Goal: Check status: Check status

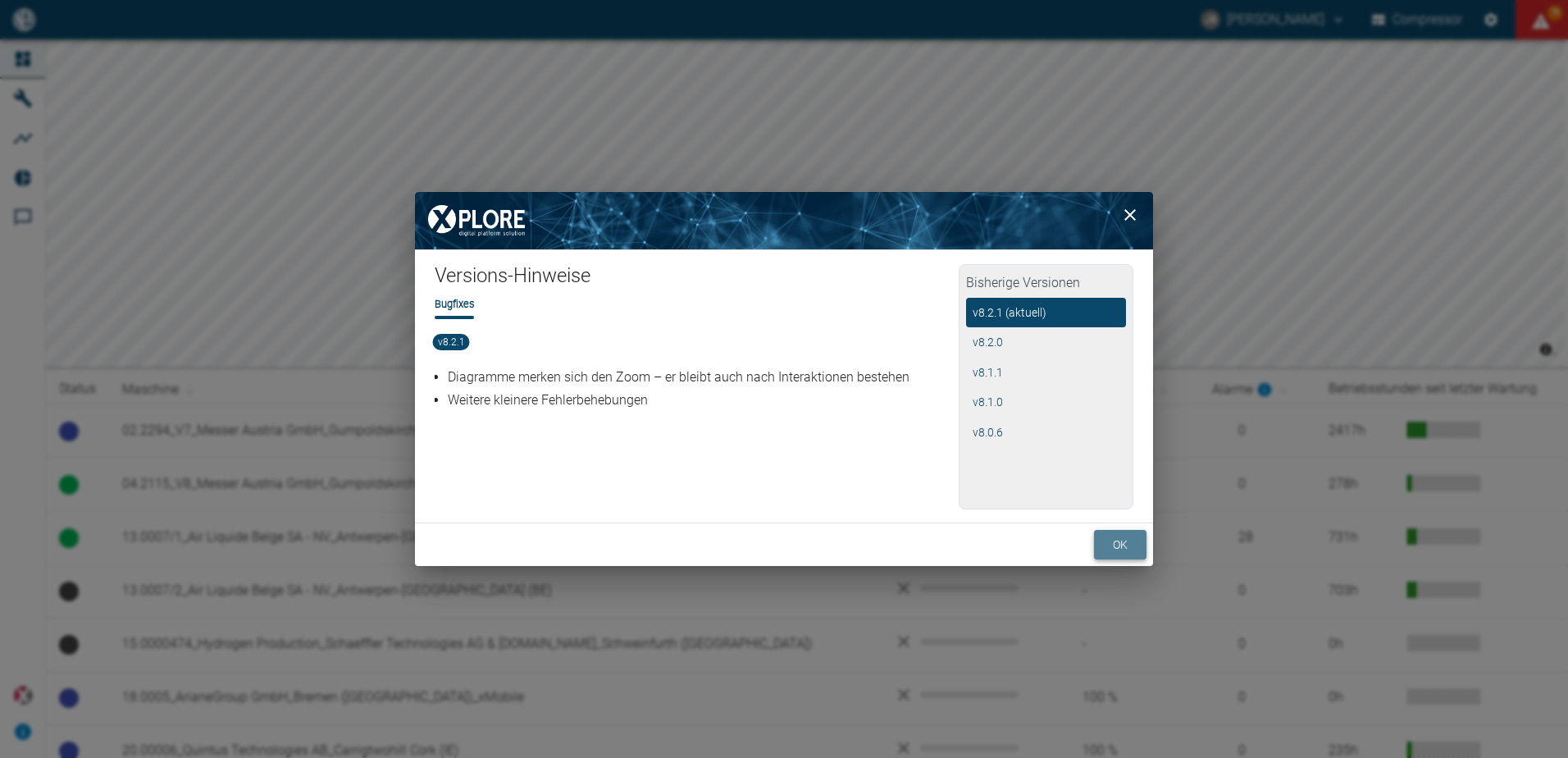
click at [1116, 536] on button "ok" at bounding box center [1121, 545] width 53 height 30
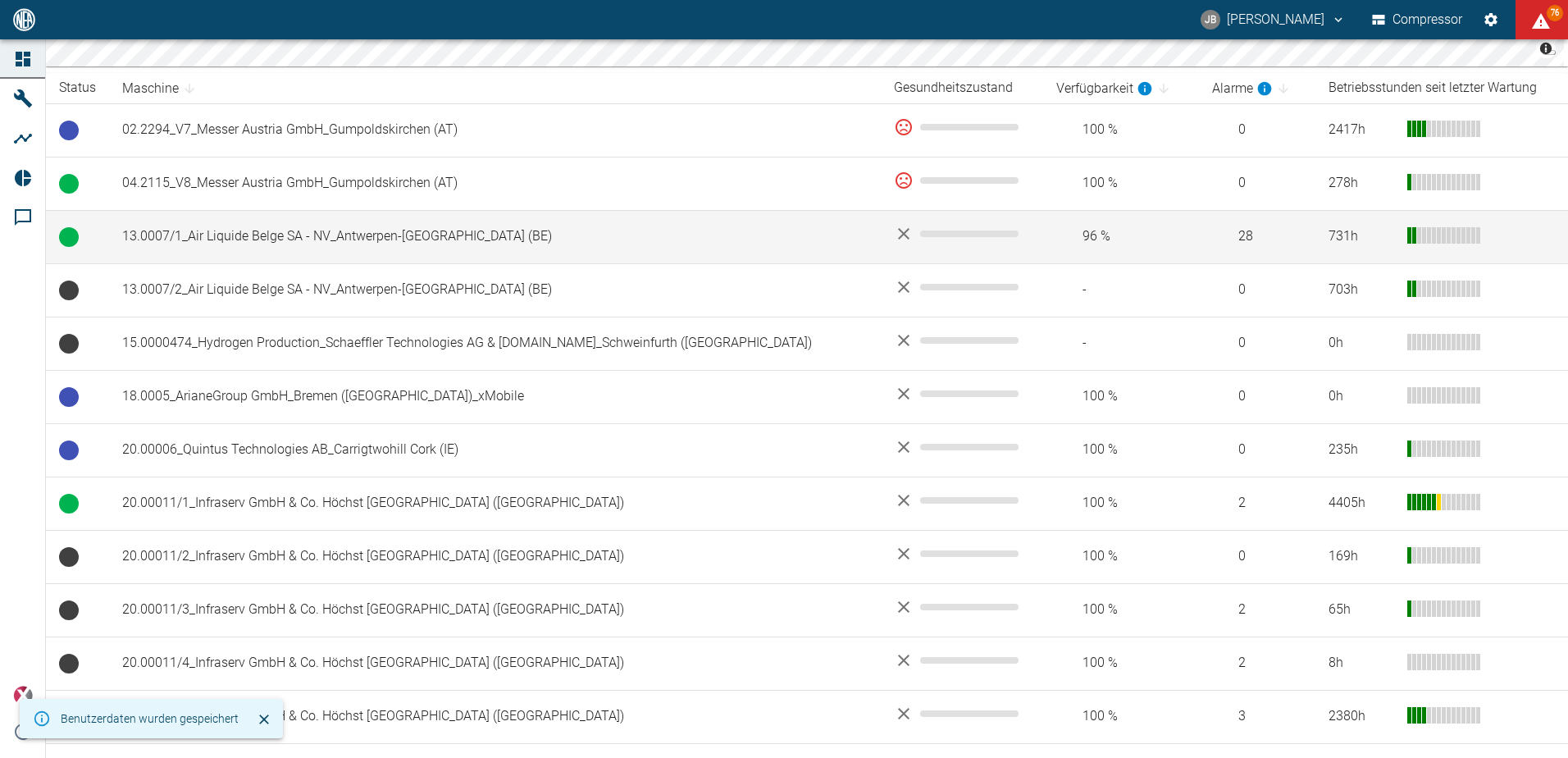
scroll to position [328, 0]
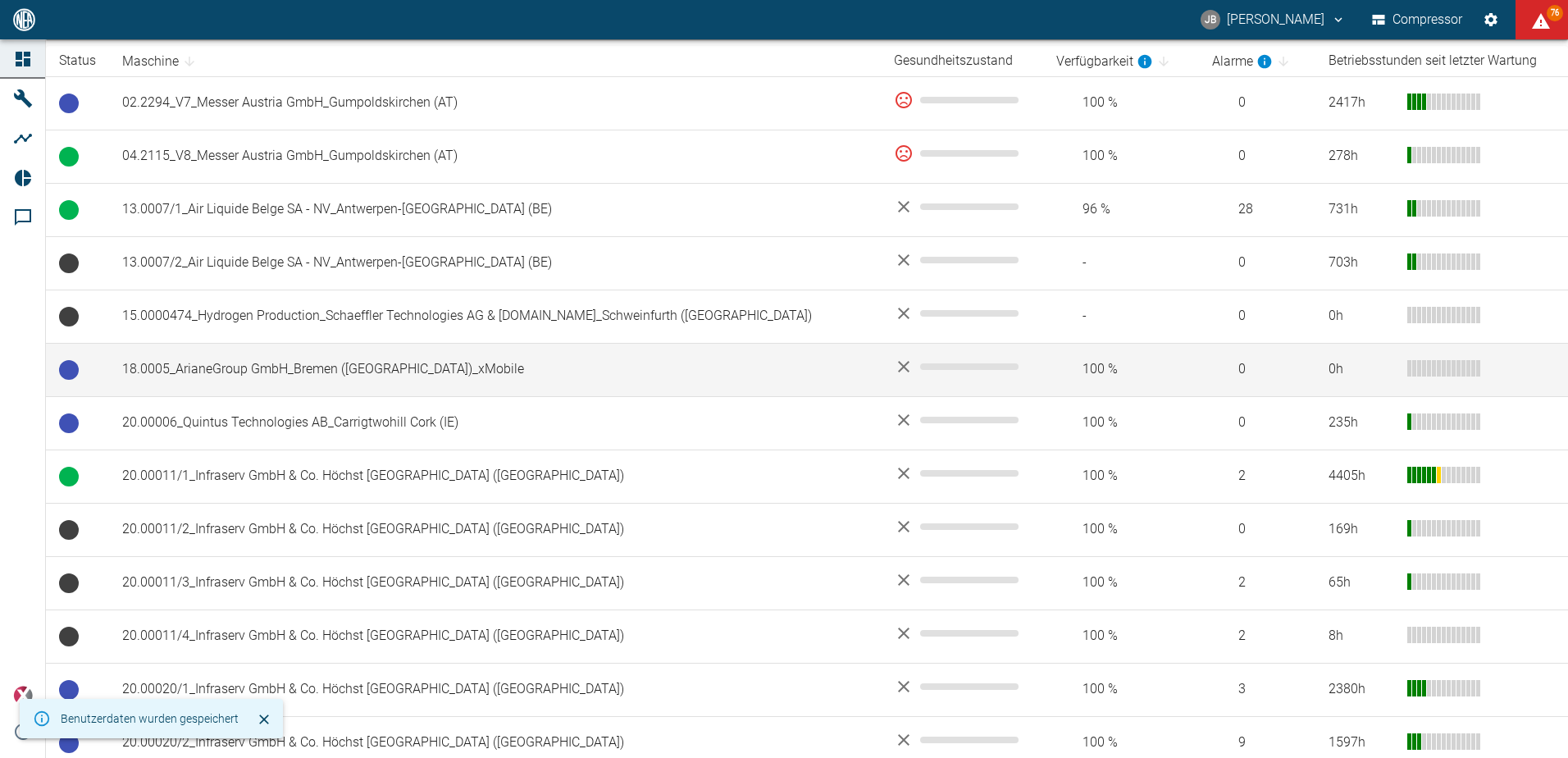
click at [256, 366] on td "18.0005_ArianeGroup GmbH_Bremen ([GEOGRAPHIC_DATA])_xMobile" at bounding box center [495, 369] width 772 height 54
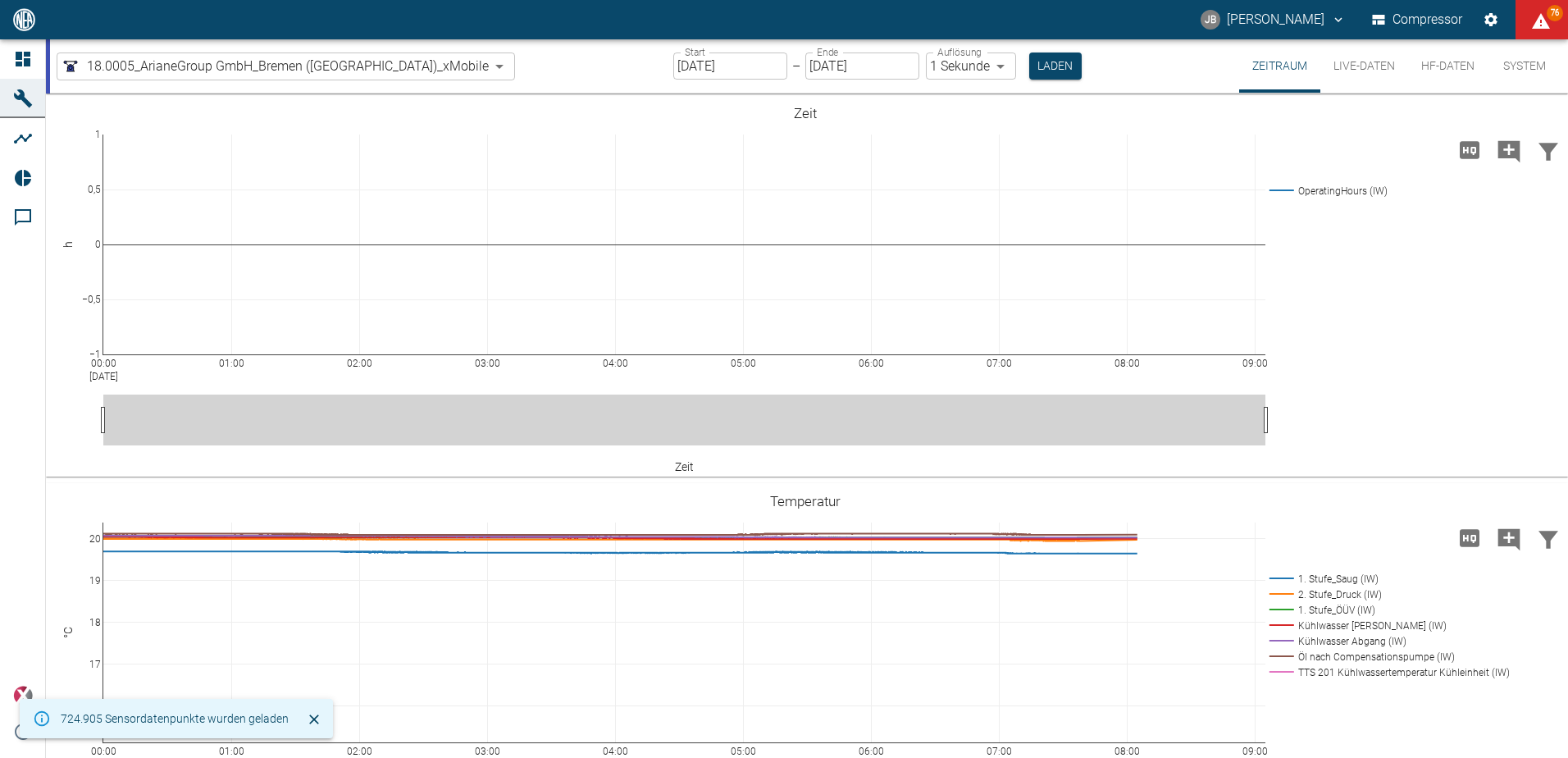
click at [947, 66] on body "JB [PERSON_NAME] Compressor 76 Dashboard Maschinen Analysen Reports Kommentare …" at bounding box center [784, 379] width 1568 height 758
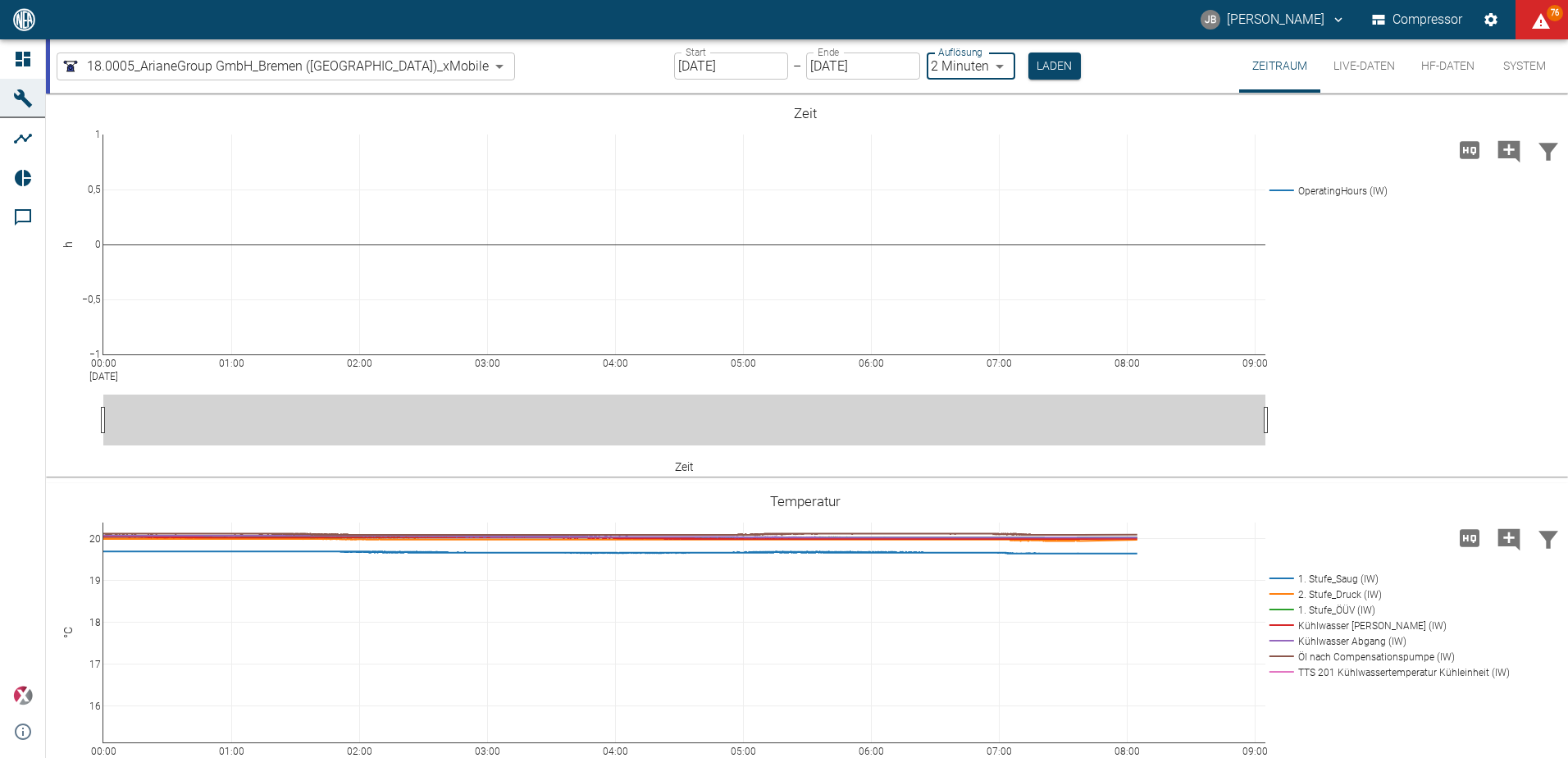
click at [942, 66] on body "JB Jonas Busse Compressor 76 Dashboard Maschinen Analysen Reports Kommentare po…" at bounding box center [784, 379] width 1568 height 758
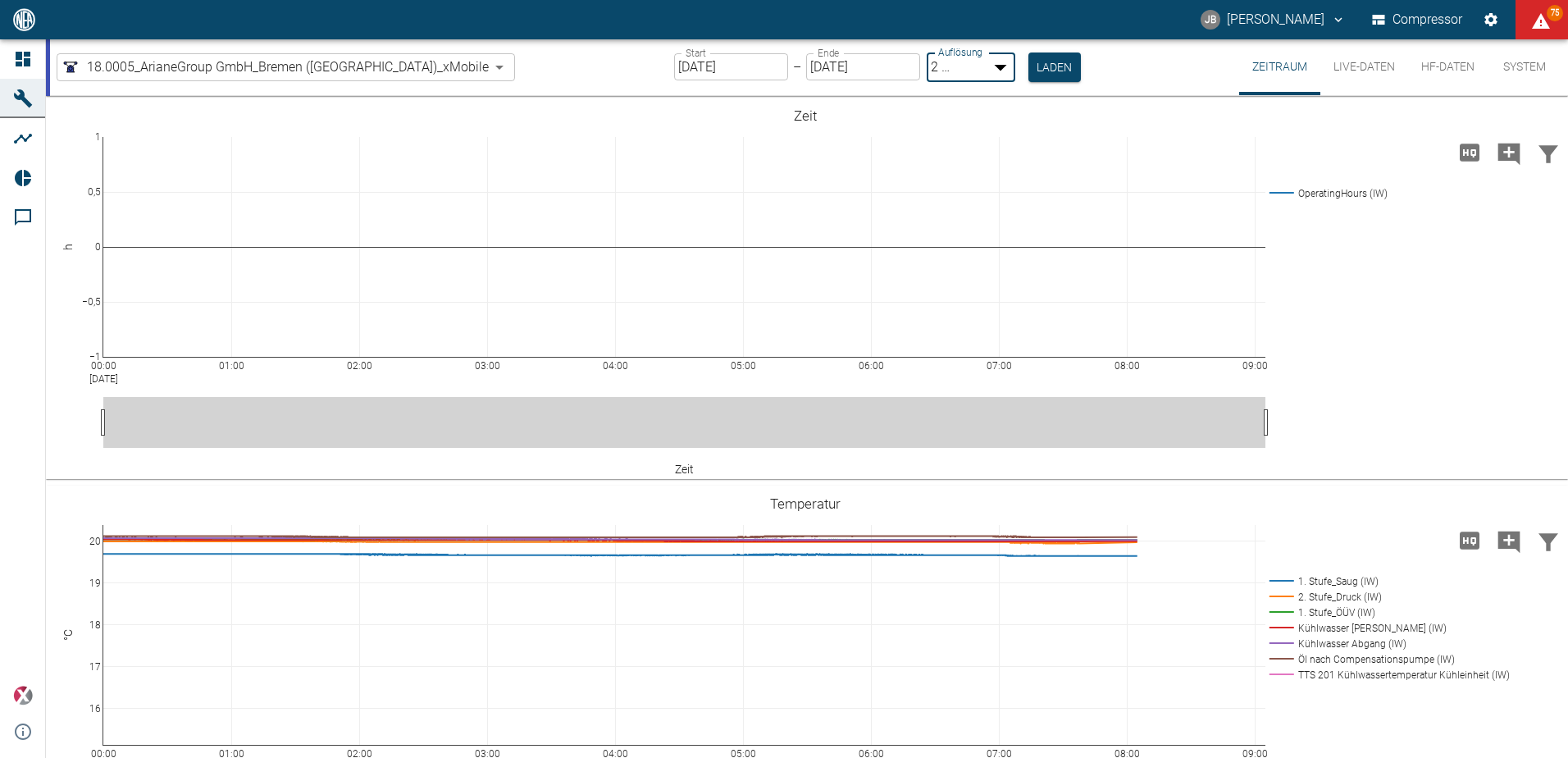
type input "10min"
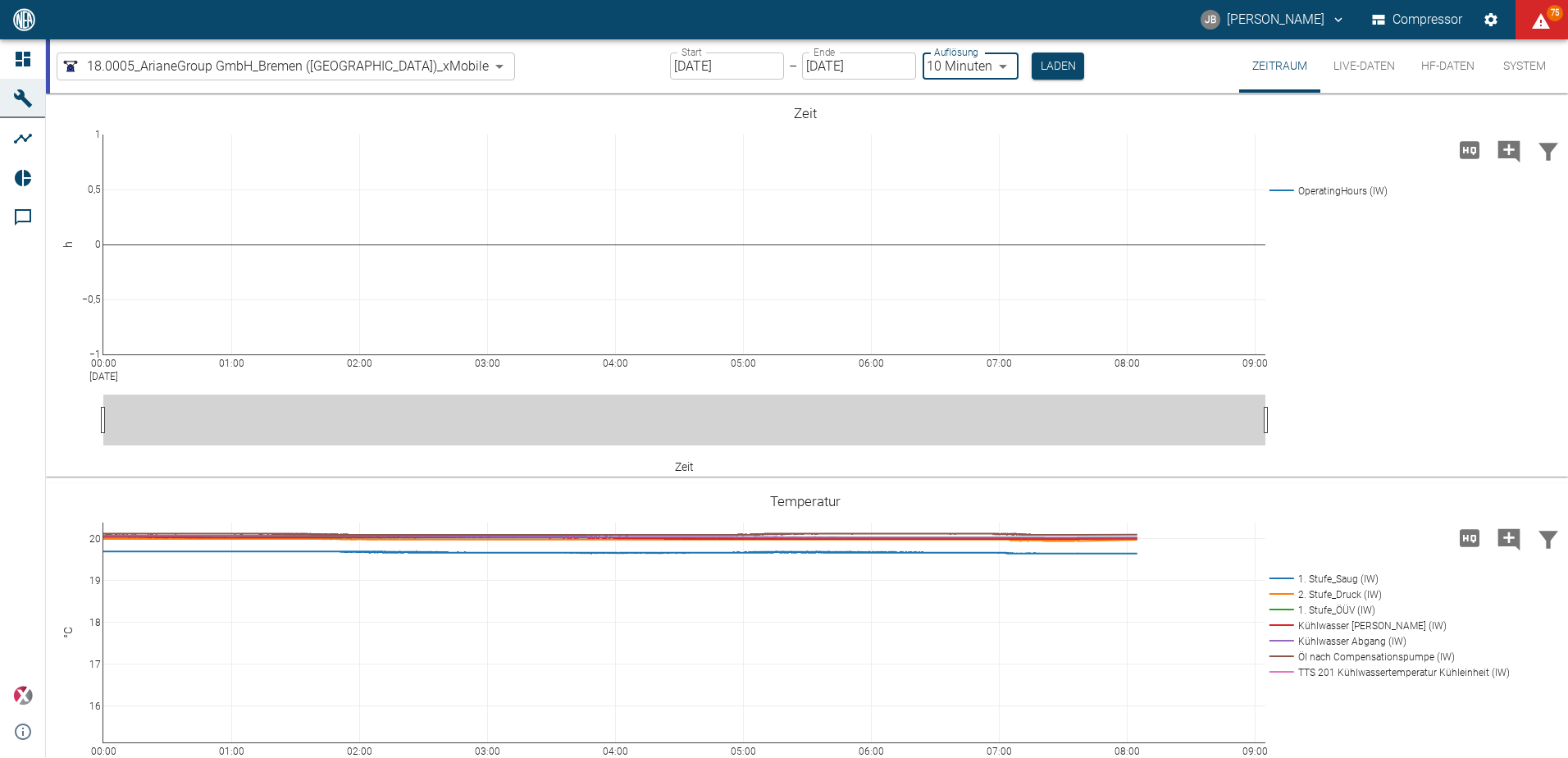
click at [670, 63] on input "[DATE]" at bounding box center [727, 66] width 114 height 27
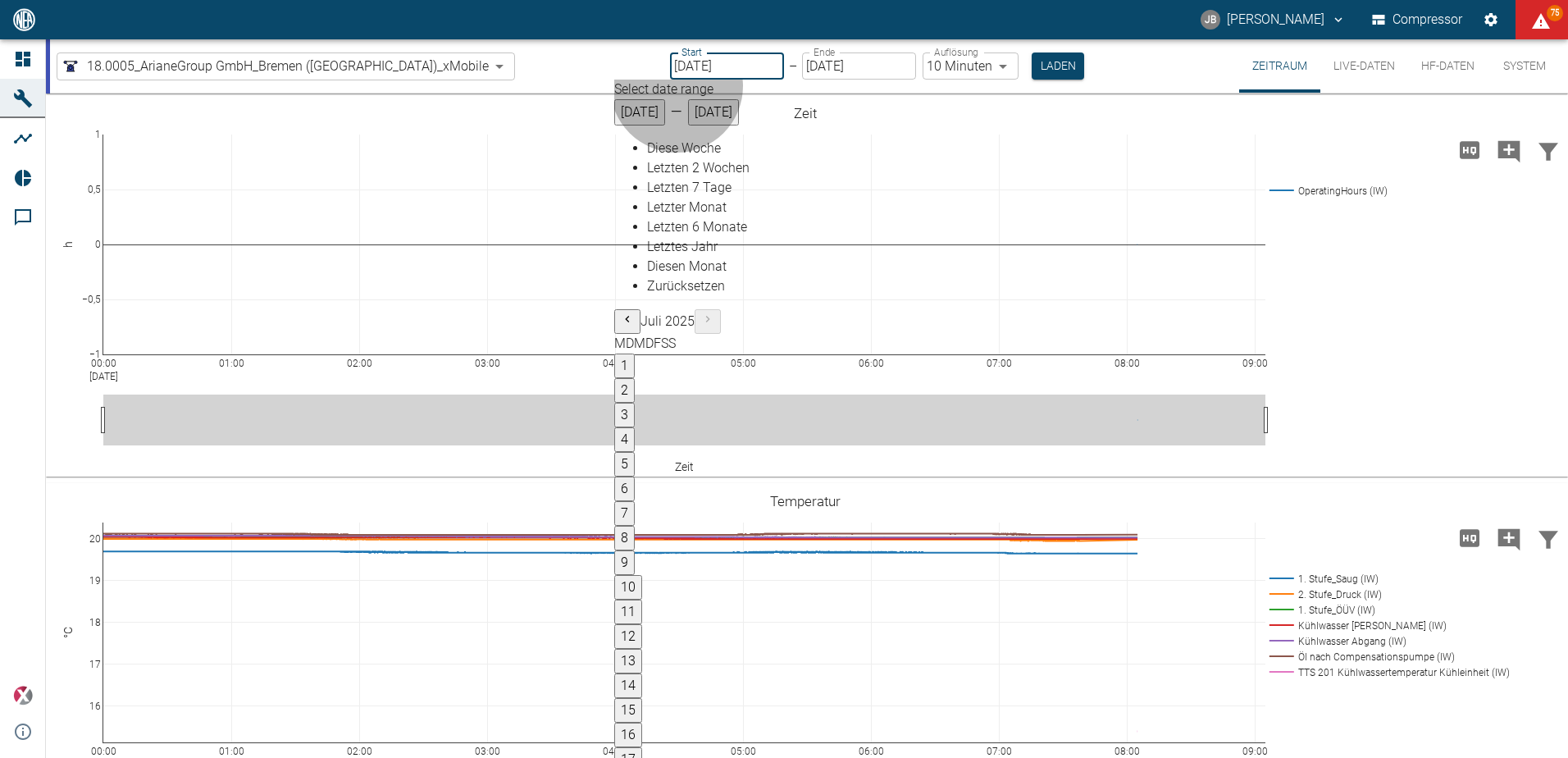
click at [690, 215] on span "Letzter Monat" at bounding box center [687, 207] width 79 height 16
type input "01.07.2025"
type input "31.07.2025"
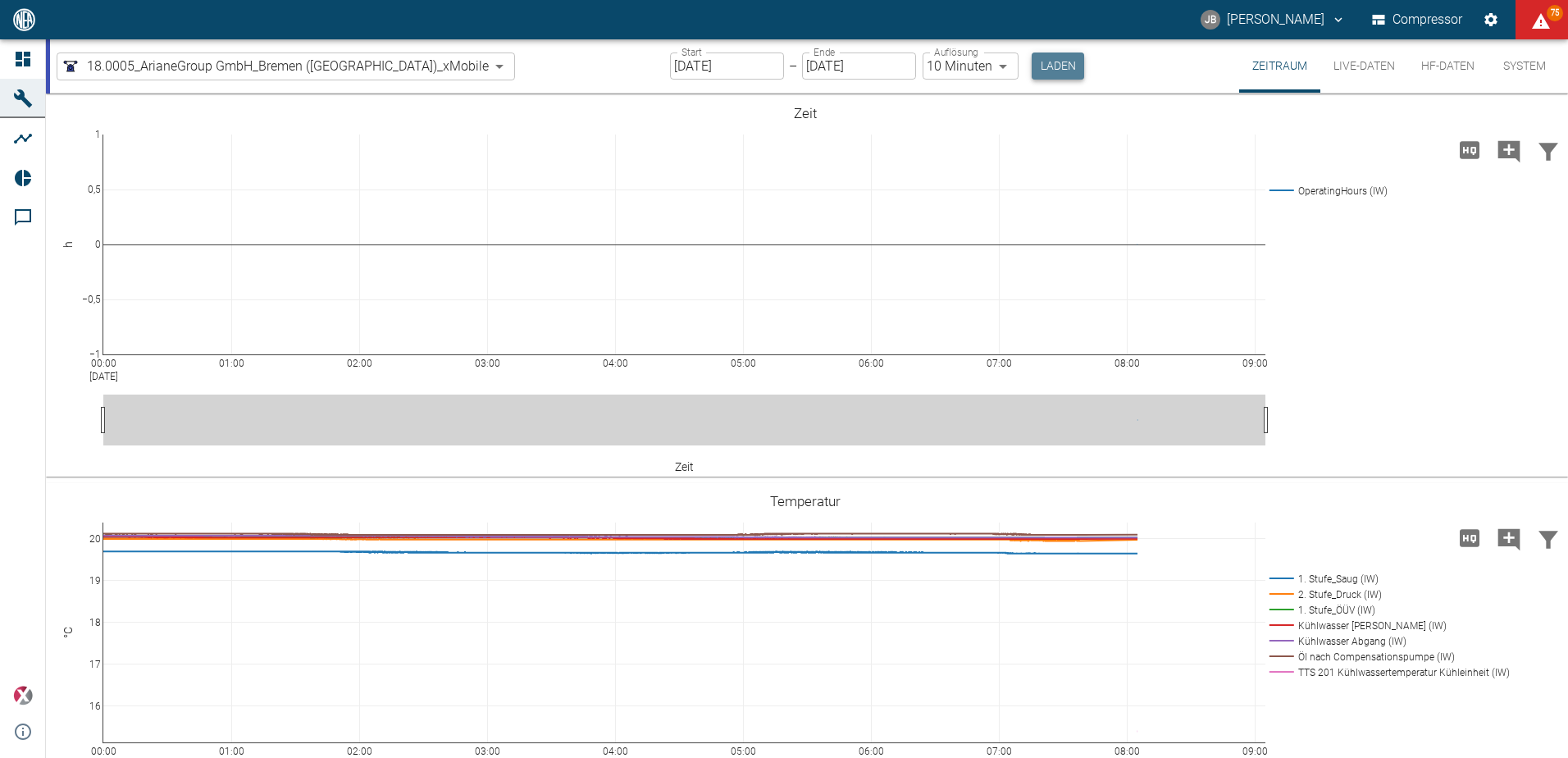
click at [1032, 66] on button "Laden" at bounding box center [1058, 66] width 53 height 27
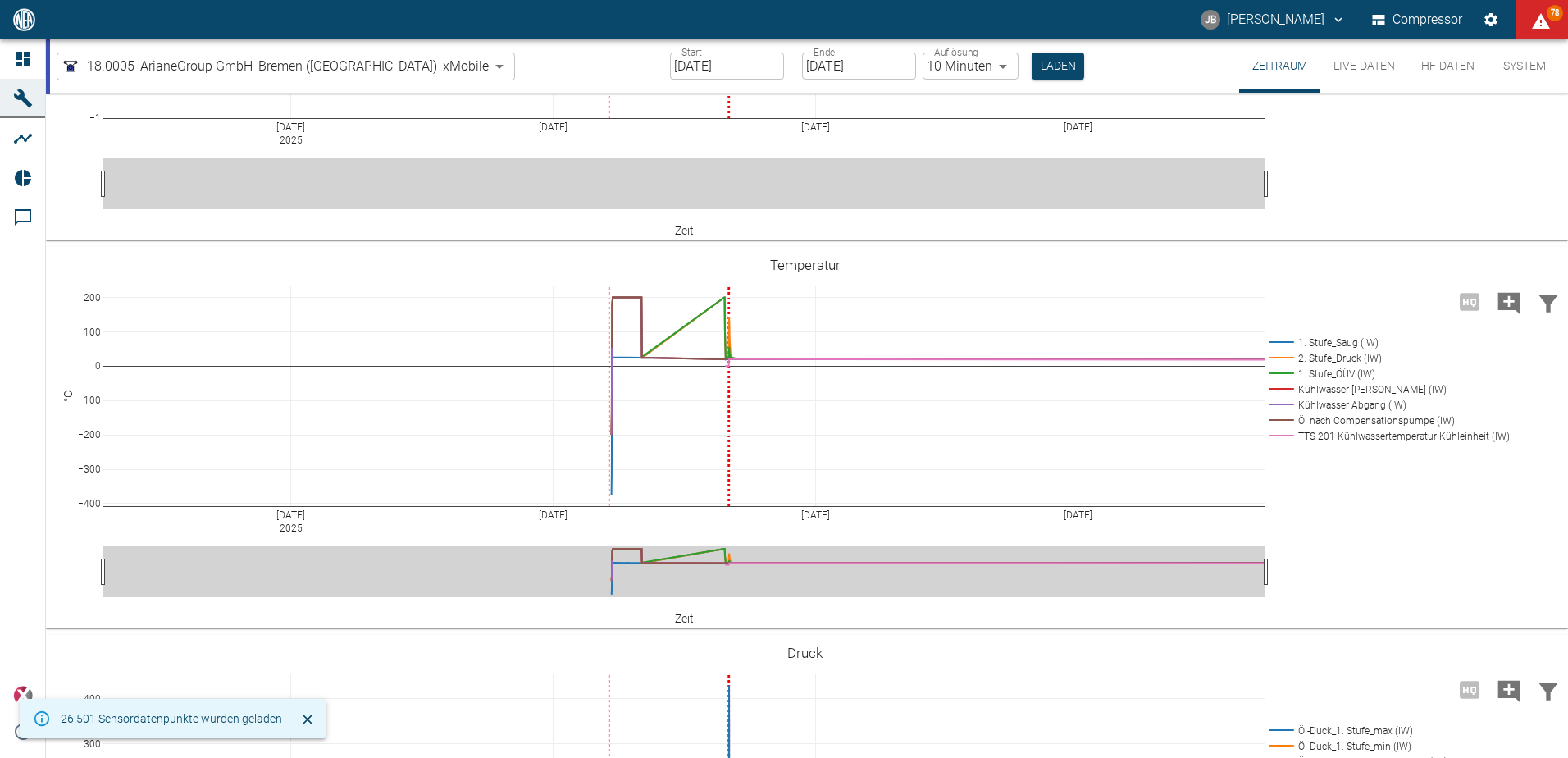
scroll to position [246, 0]
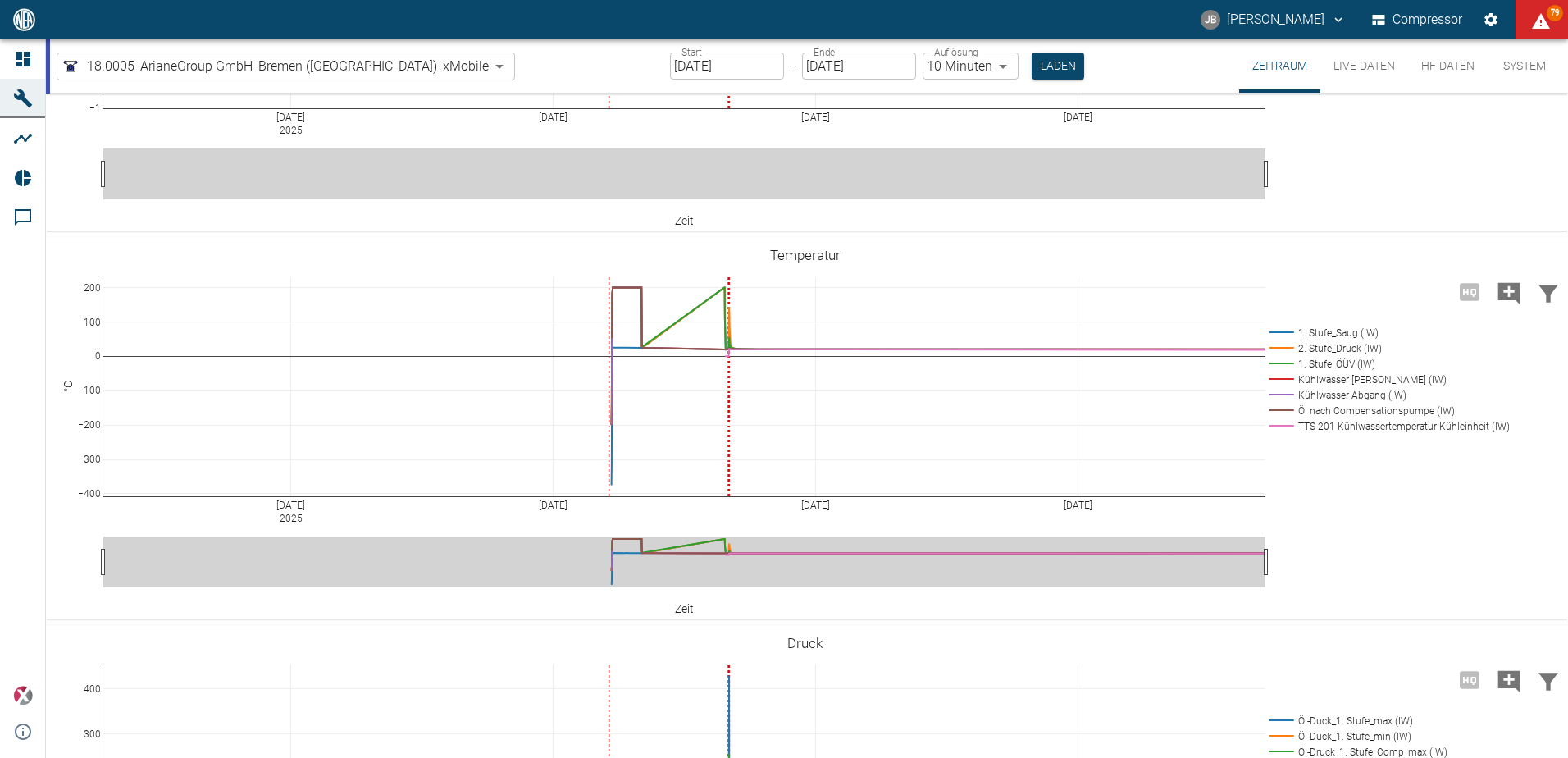
click at [670, 65] on input "01.07.2025" at bounding box center [727, 66] width 114 height 27
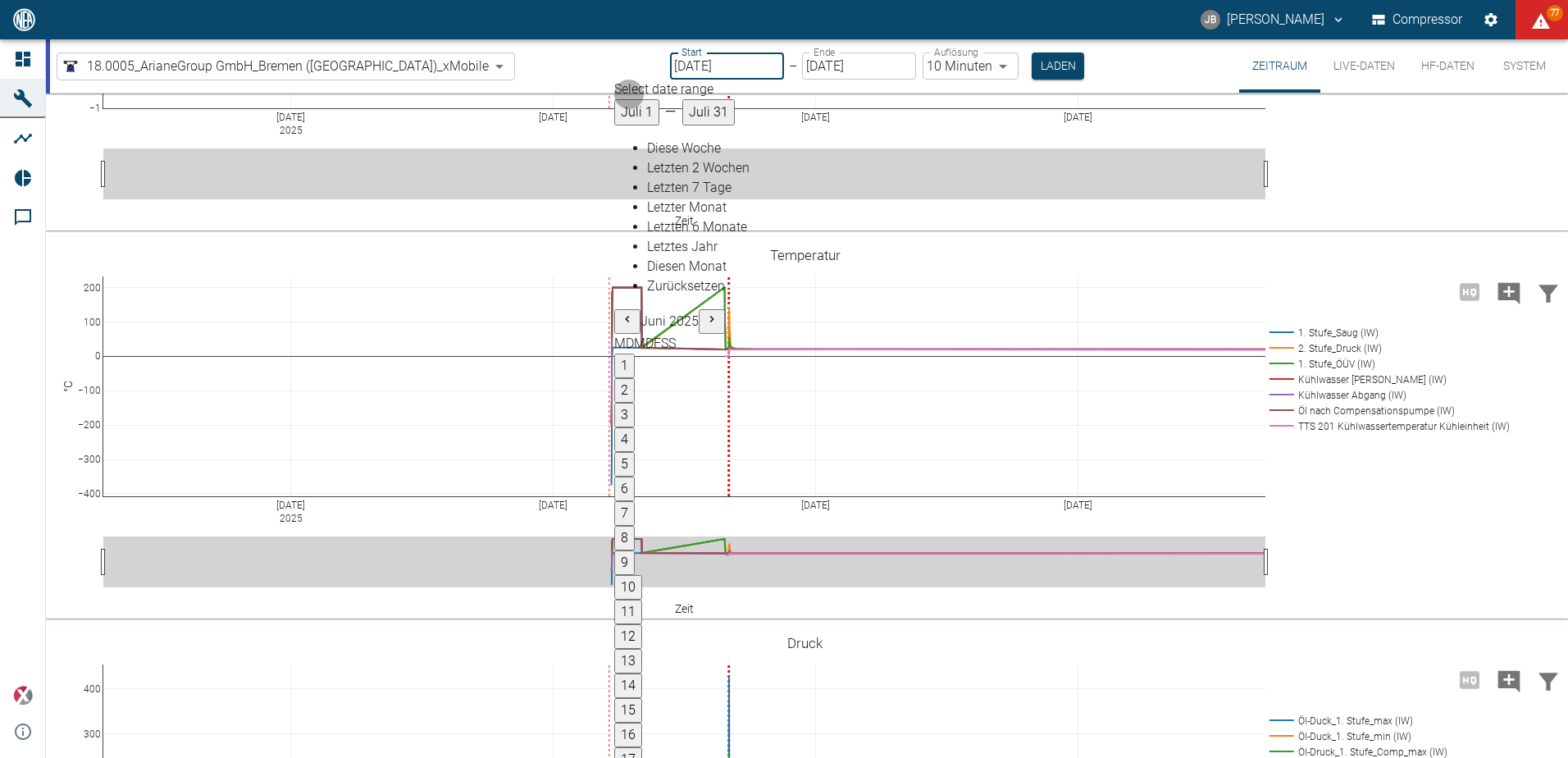
type input "[DATE]"
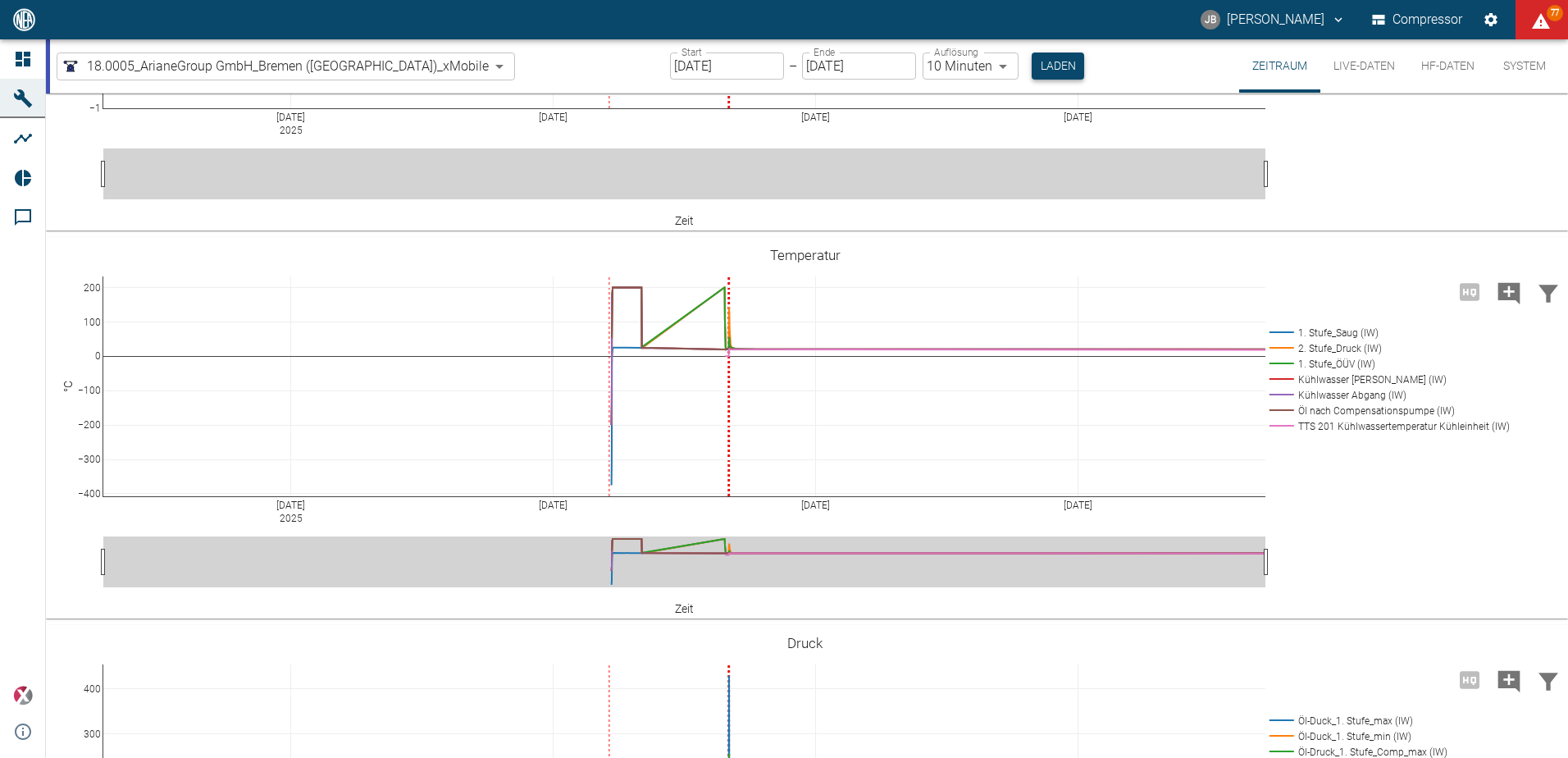
click at [1032, 63] on button "Laden" at bounding box center [1058, 66] width 53 height 27
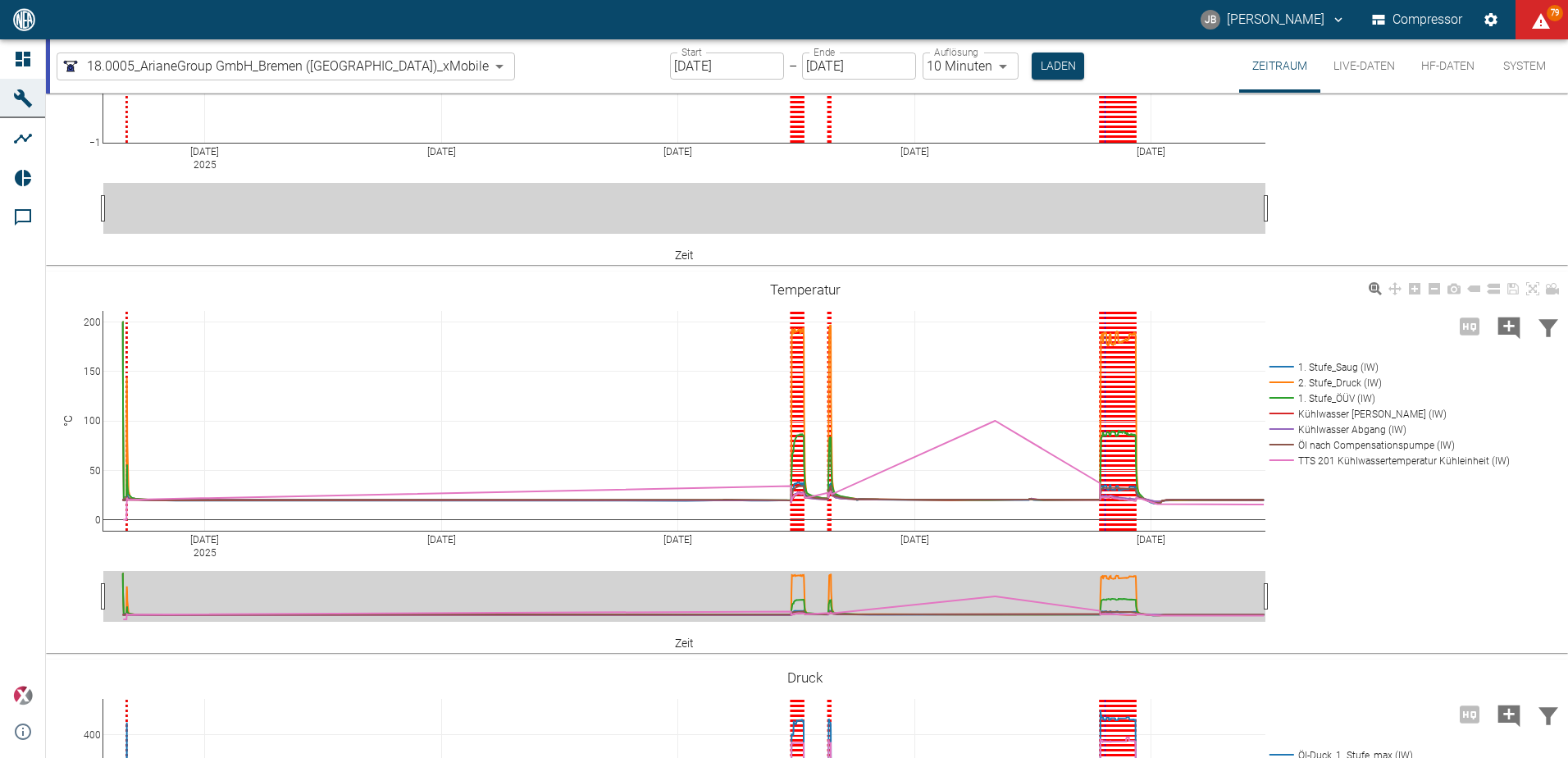
scroll to position [246, 0]
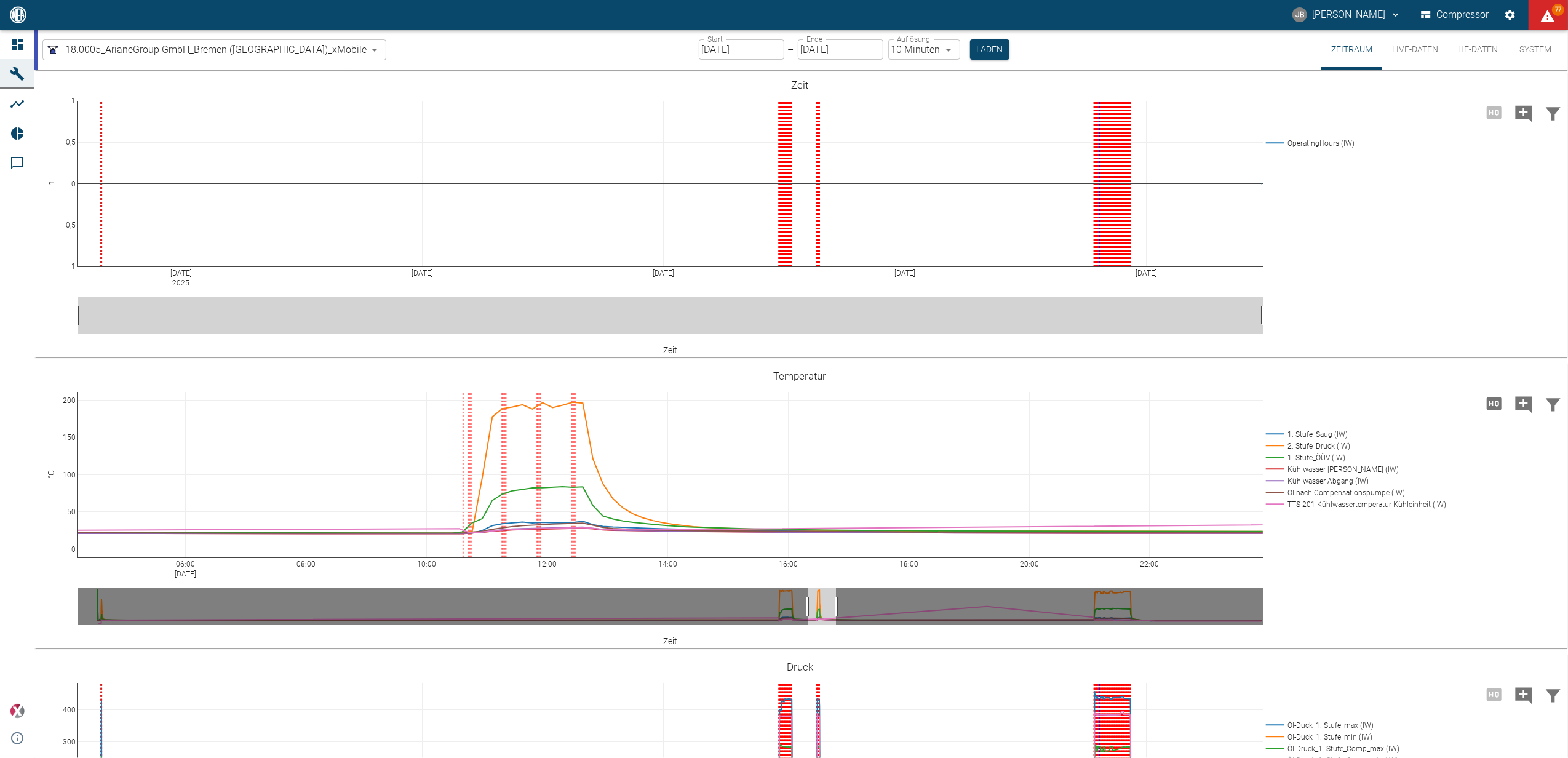
drag, startPoint x: 783, startPoint y: 601, endPoint x: 817, endPoint y: 599, distance: 34.1
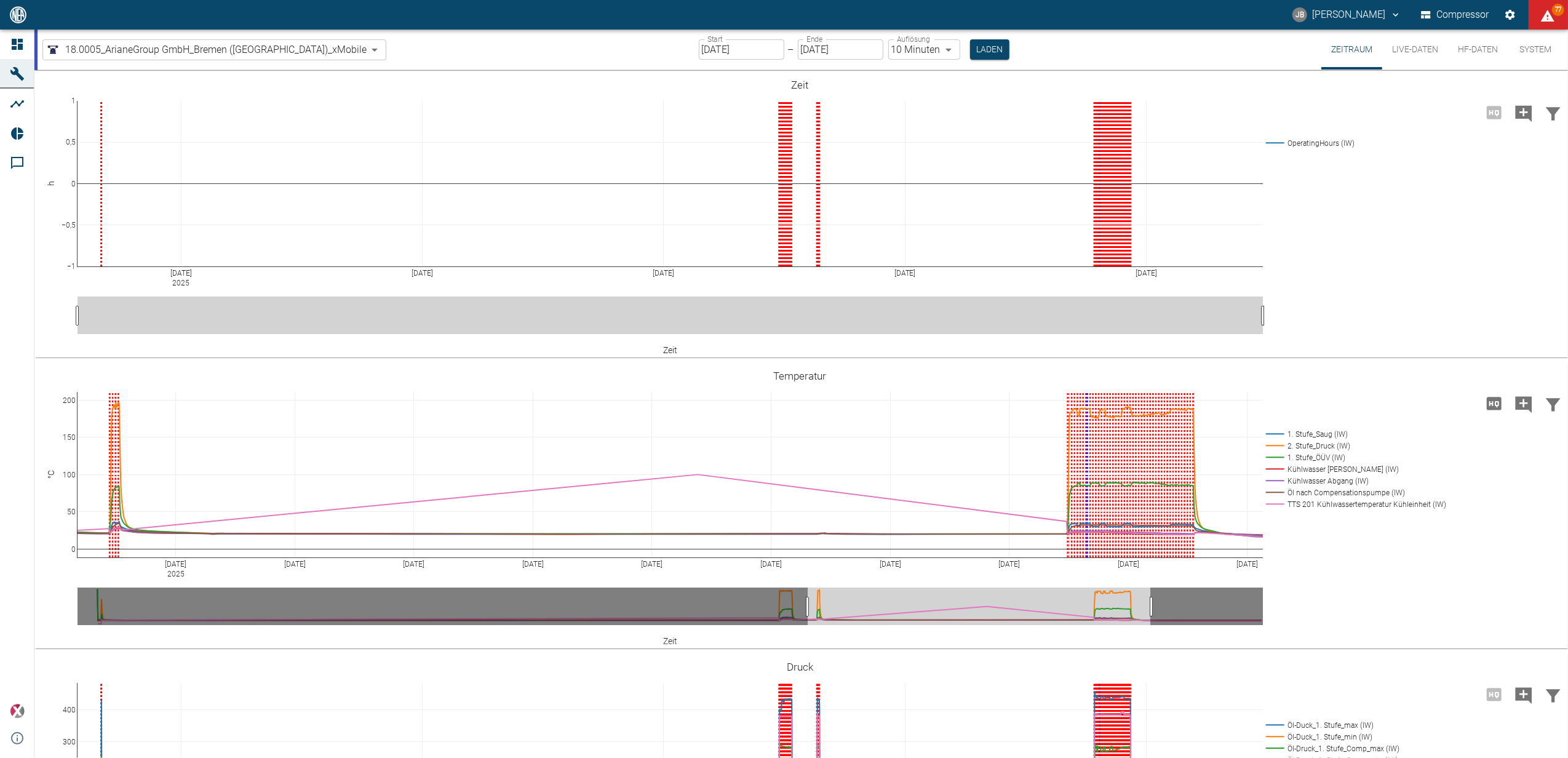
drag, startPoint x: 837, startPoint y: 606, endPoint x: 1137, endPoint y: 595, distance: 300.2
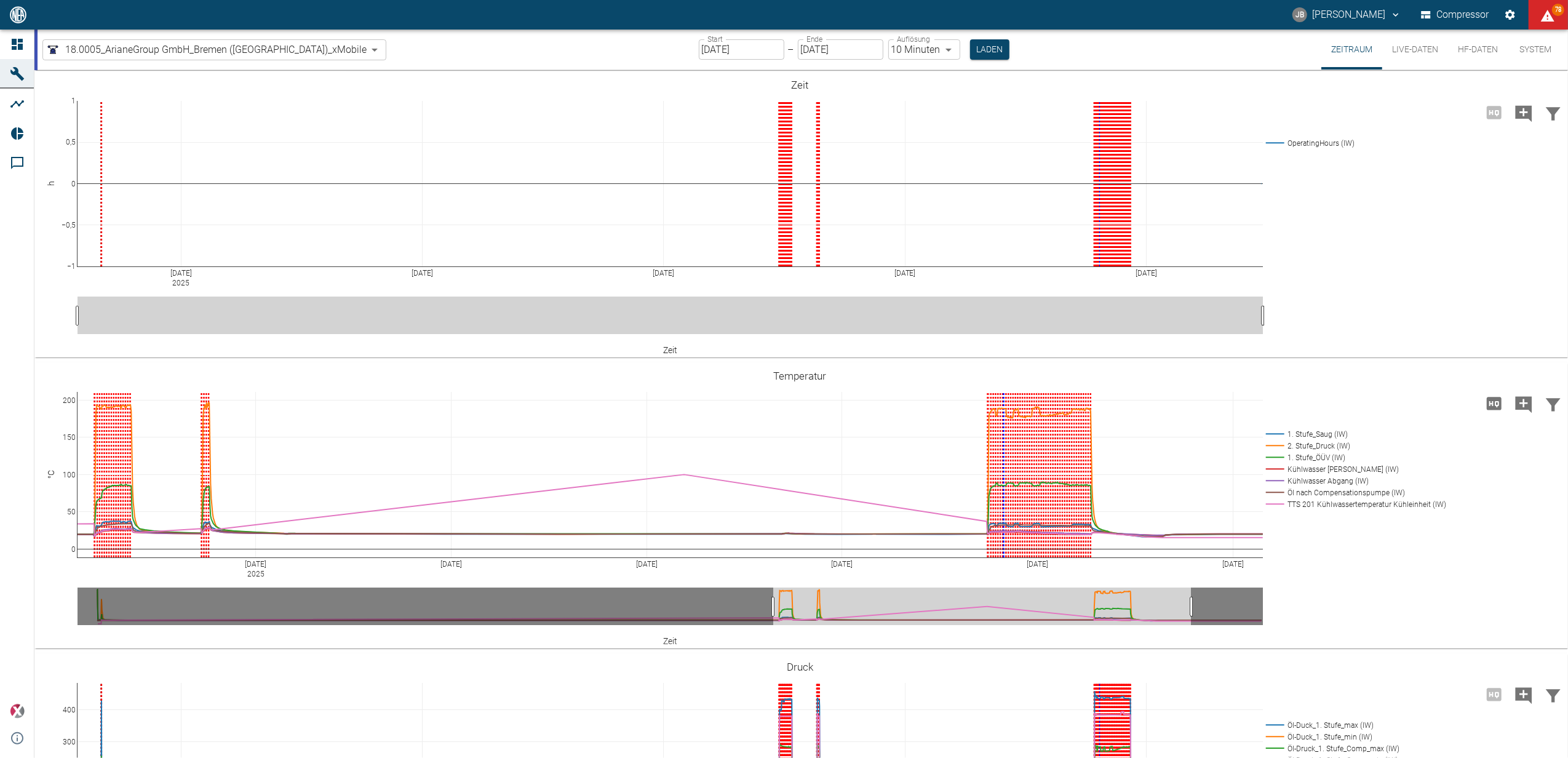
drag, startPoint x: 807, startPoint y: 605, endPoint x: 1197, endPoint y: 594, distance: 390.2
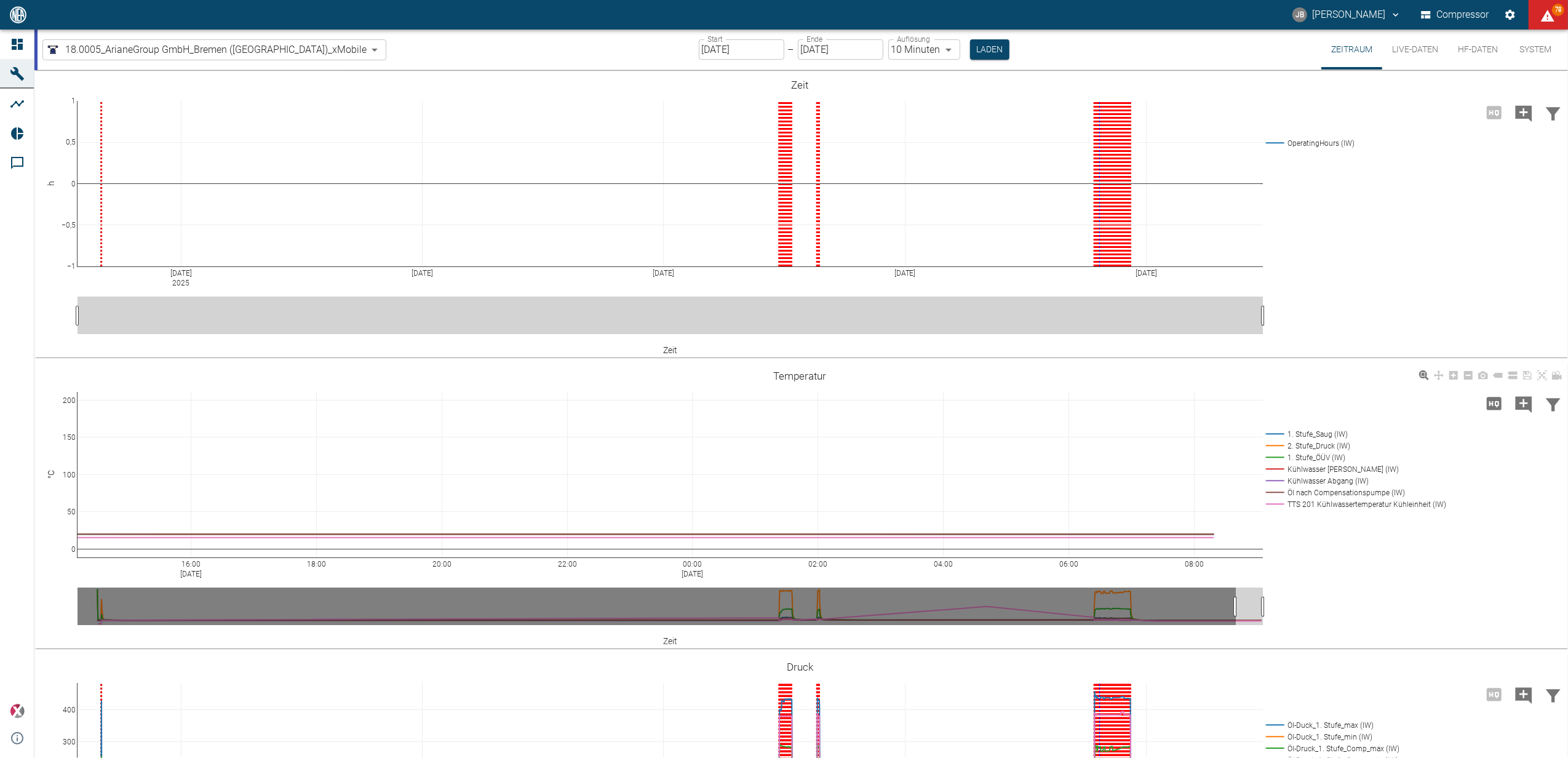
drag, startPoint x: 798, startPoint y: 609, endPoint x: 1262, endPoint y: 601, distance: 464.1
drag, startPoint x: 800, startPoint y: 603, endPoint x: 1000, endPoint y: 611, distance: 200.2
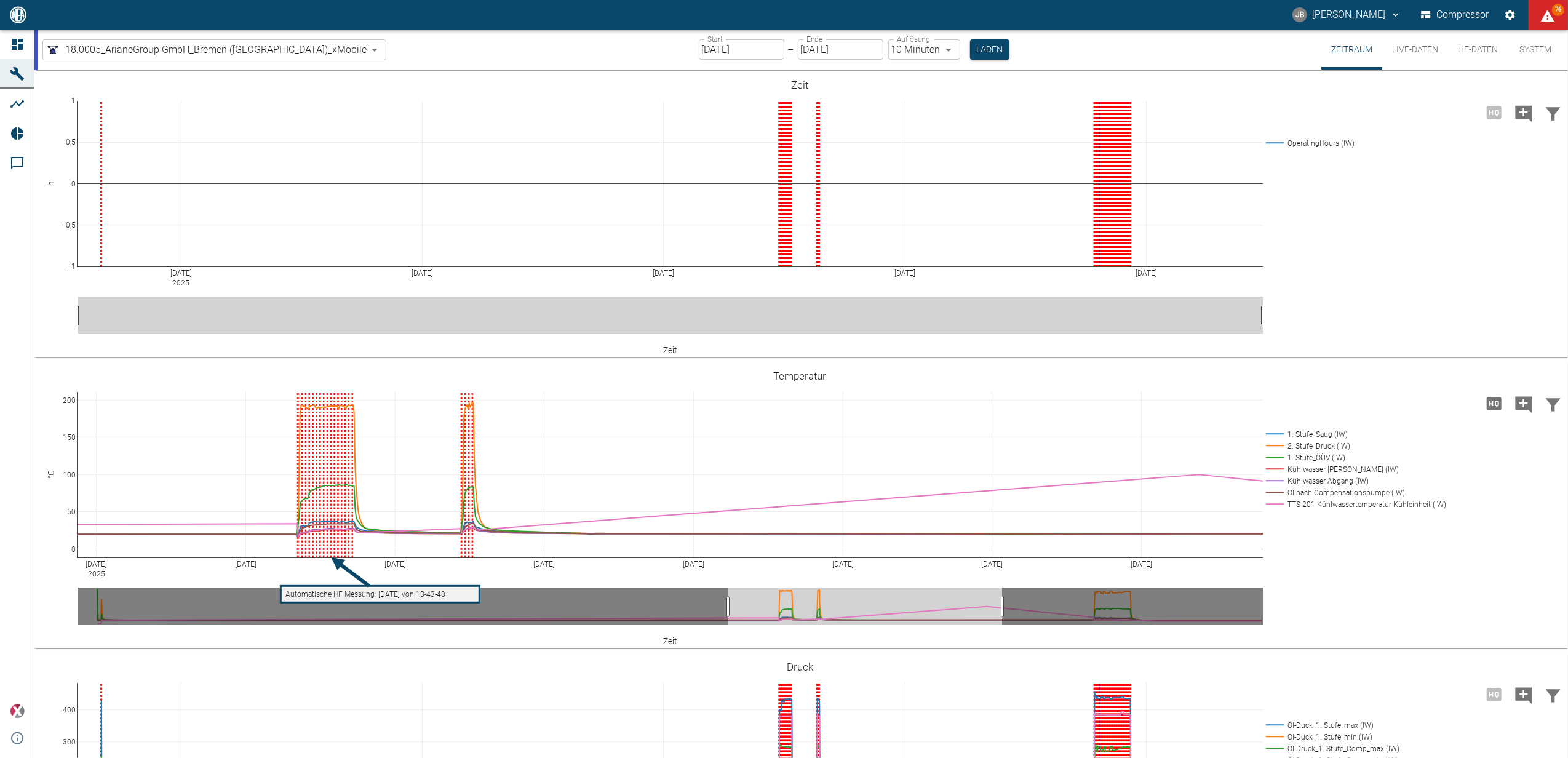
drag, startPoint x: 972, startPoint y: 604, endPoint x: 726, endPoint y: 601, distance: 246.0
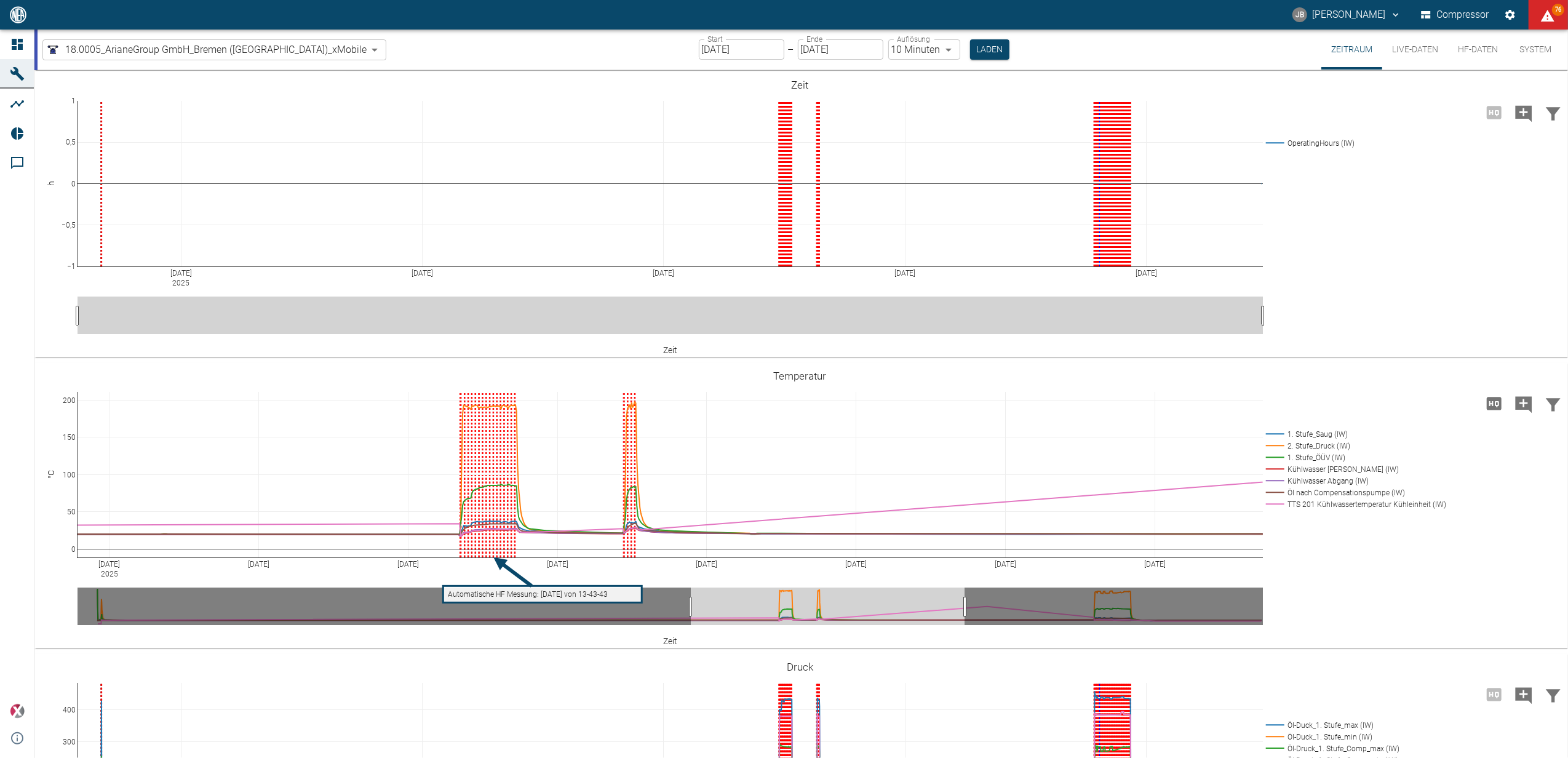
drag, startPoint x: 1000, startPoint y: 609, endPoint x: 968, endPoint y: 607, distance: 32.1
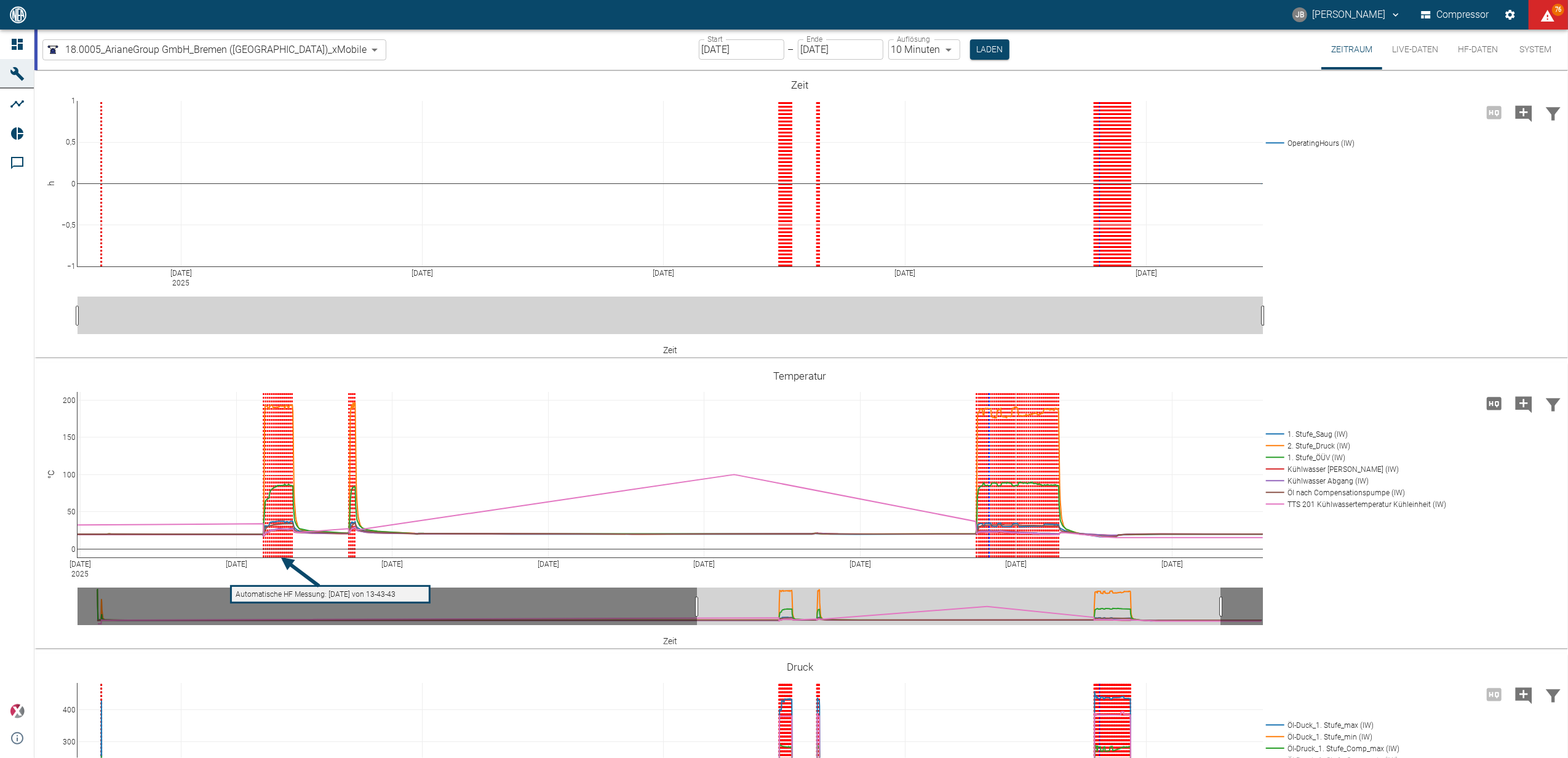
drag, startPoint x: 973, startPoint y: 604, endPoint x: 1224, endPoint y: 601, distance: 251.0
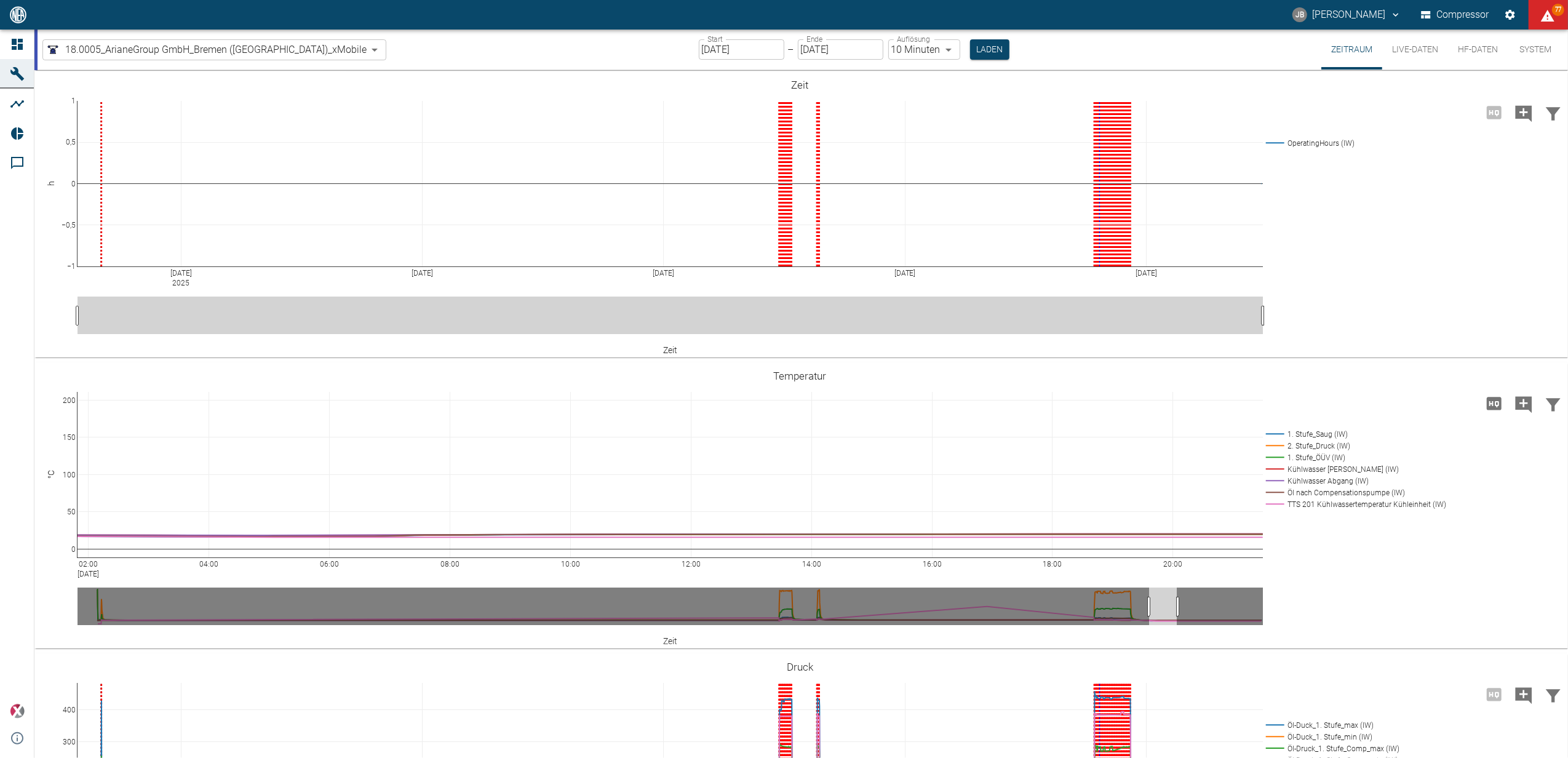
drag, startPoint x: 798, startPoint y: 604, endPoint x: 1174, endPoint y: 611, distance: 376.1
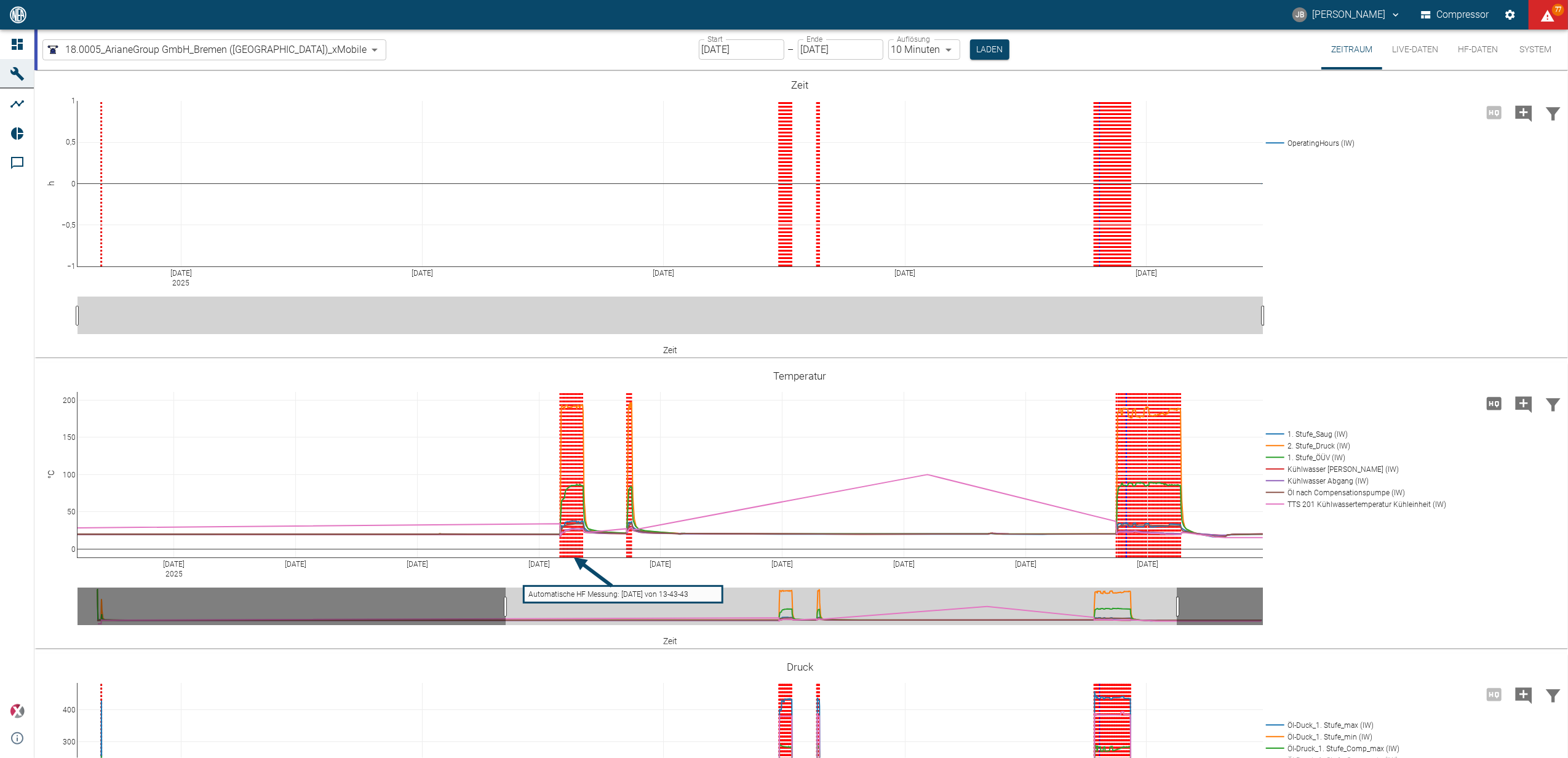
drag, startPoint x: 1149, startPoint y: 607, endPoint x: 427, endPoint y: 578, distance: 722.6
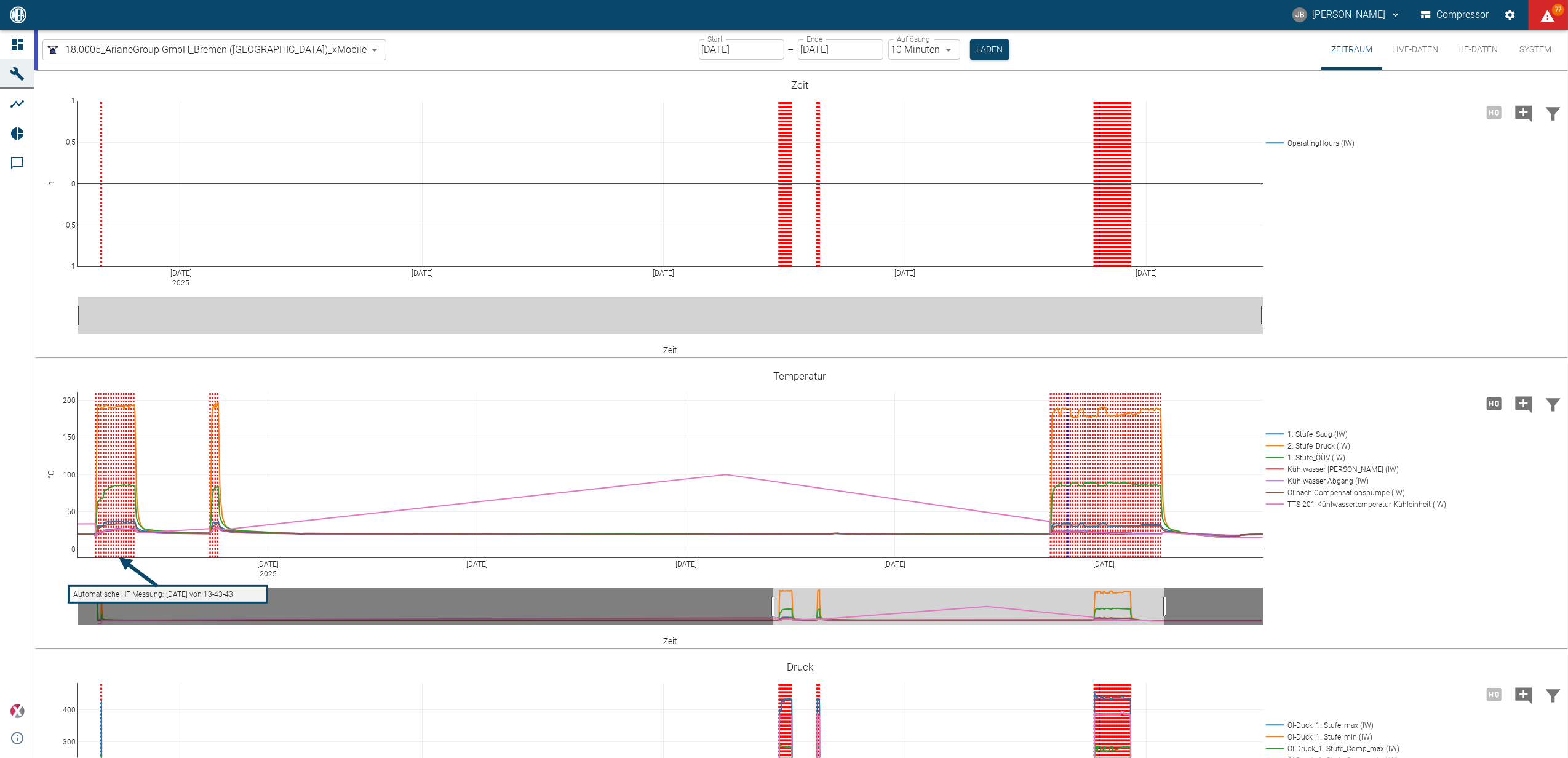
drag, startPoint x: 802, startPoint y: 606, endPoint x: 1165, endPoint y: 595, distance: 363.2
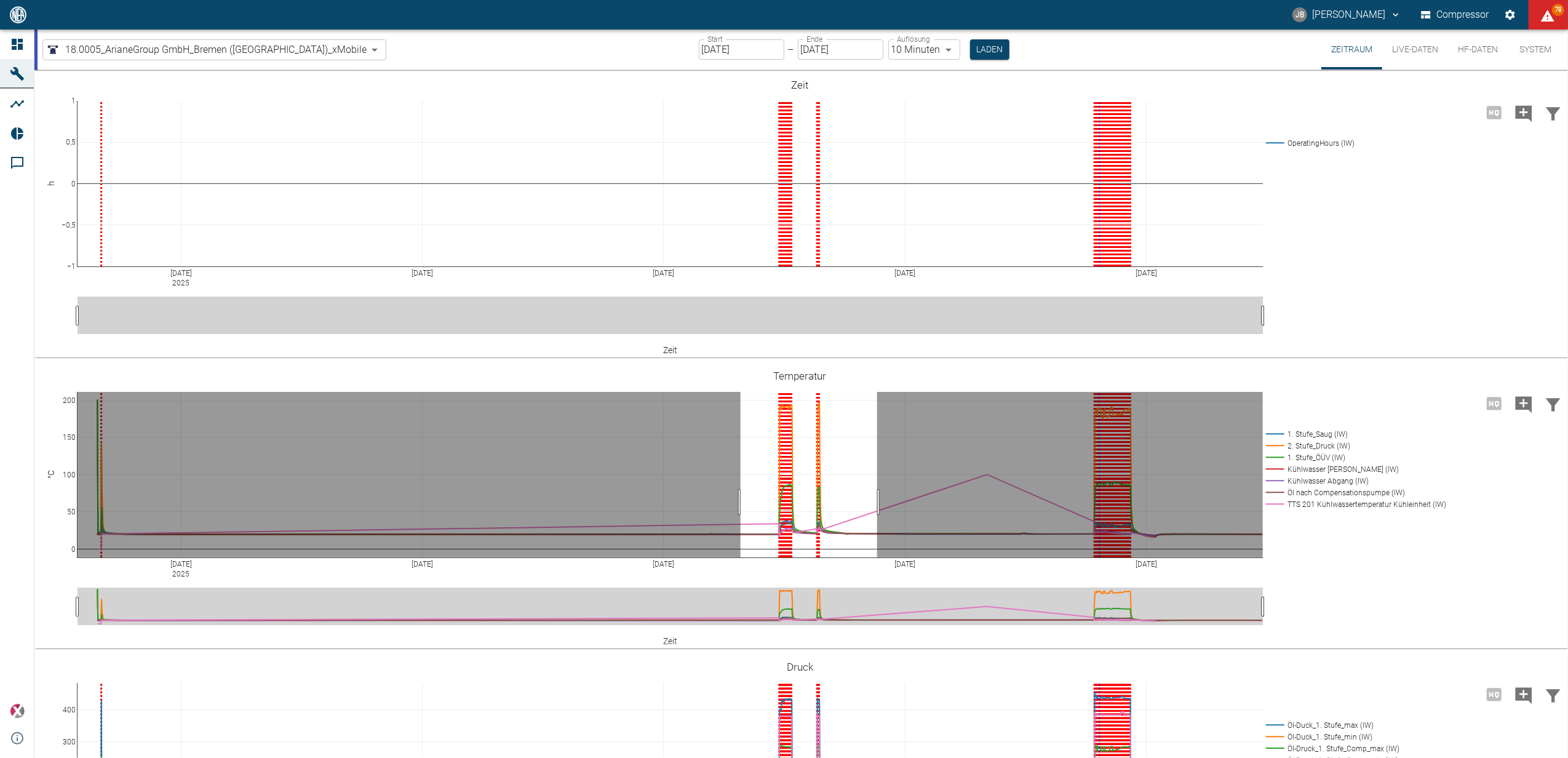
drag, startPoint x: 741, startPoint y: 502, endPoint x: 877, endPoint y: 506, distance: 136.1
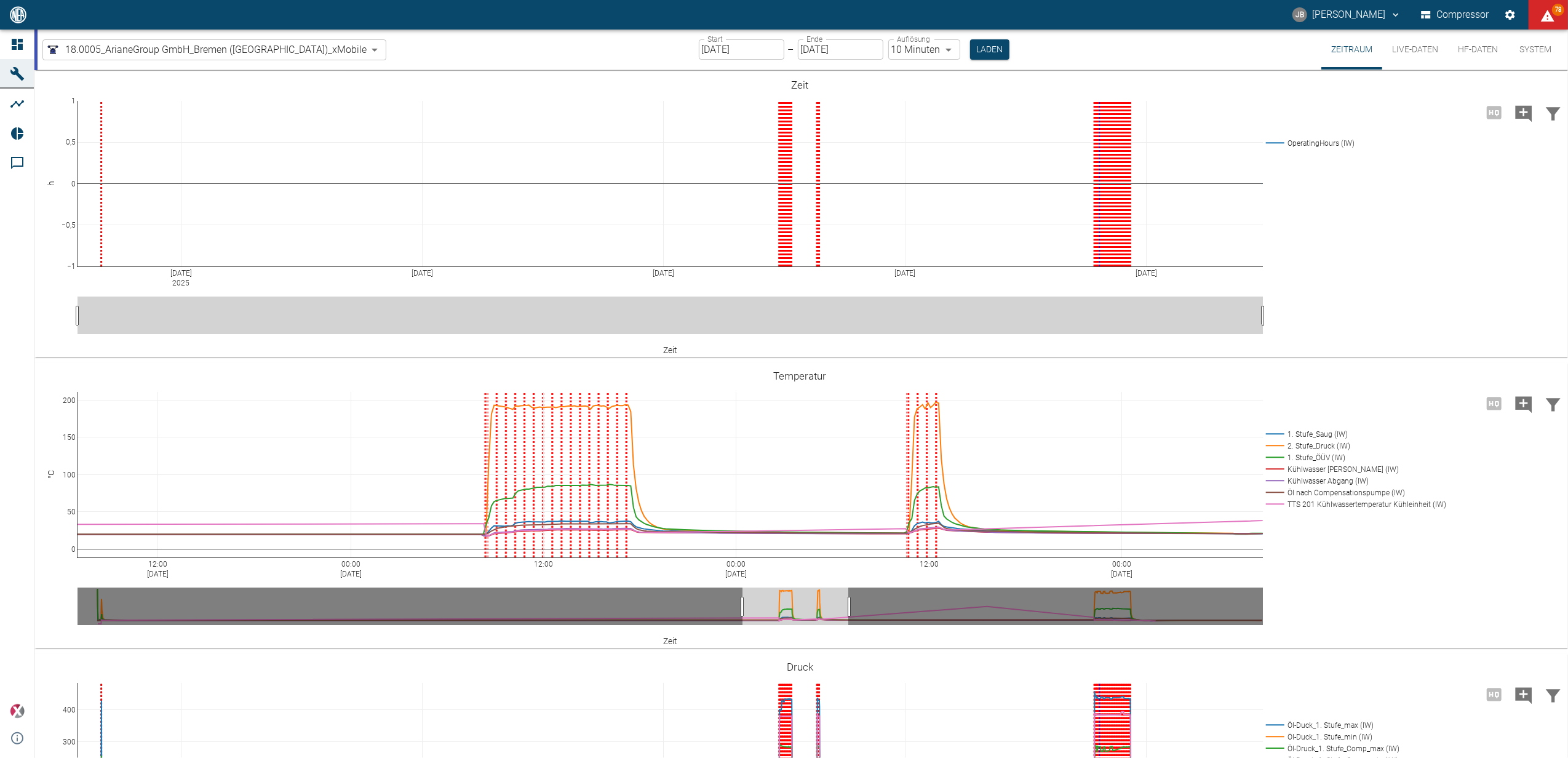
drag, startPoint x: 1109, startPoint y: 609, endPoint x: 805, endPoint y: 614, distance: 304.0
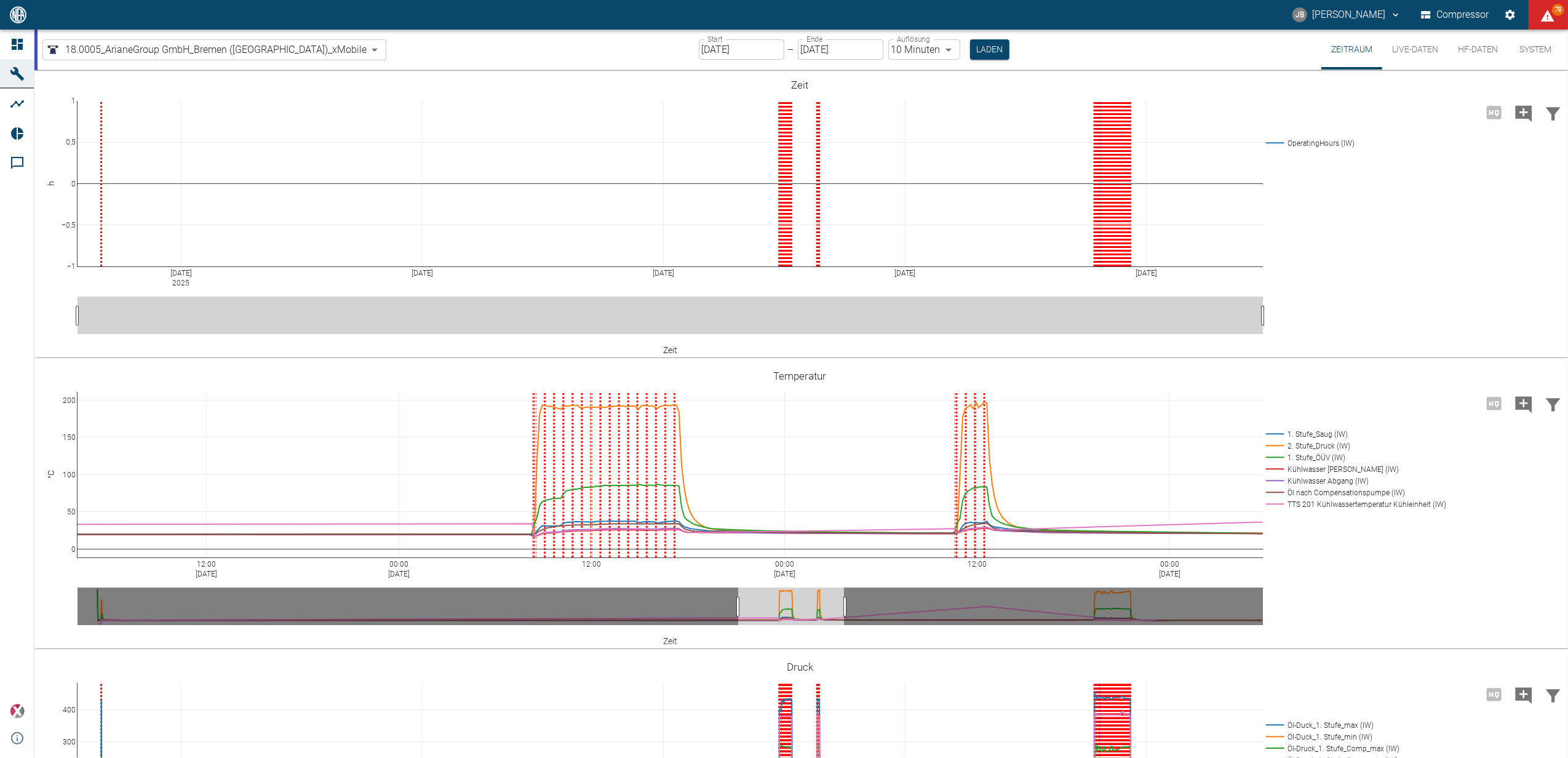
drag, startPoint x: 1106, startPoint y: 597, endPoint x: 797, endPoint y: 603, distance: 309.1
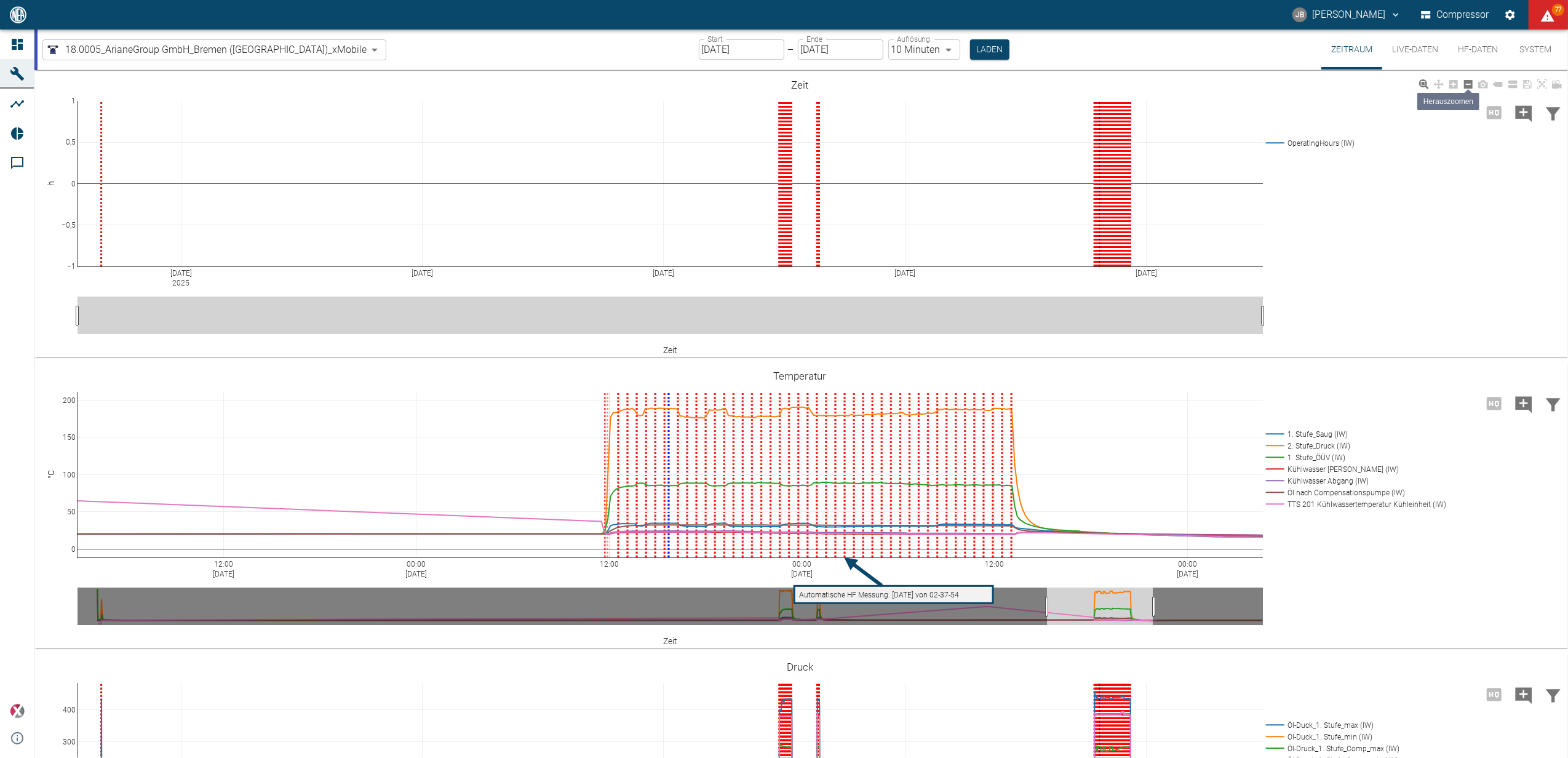
click at [1462, 86] on link at bounding box center [1468, 84] width 15 height 14
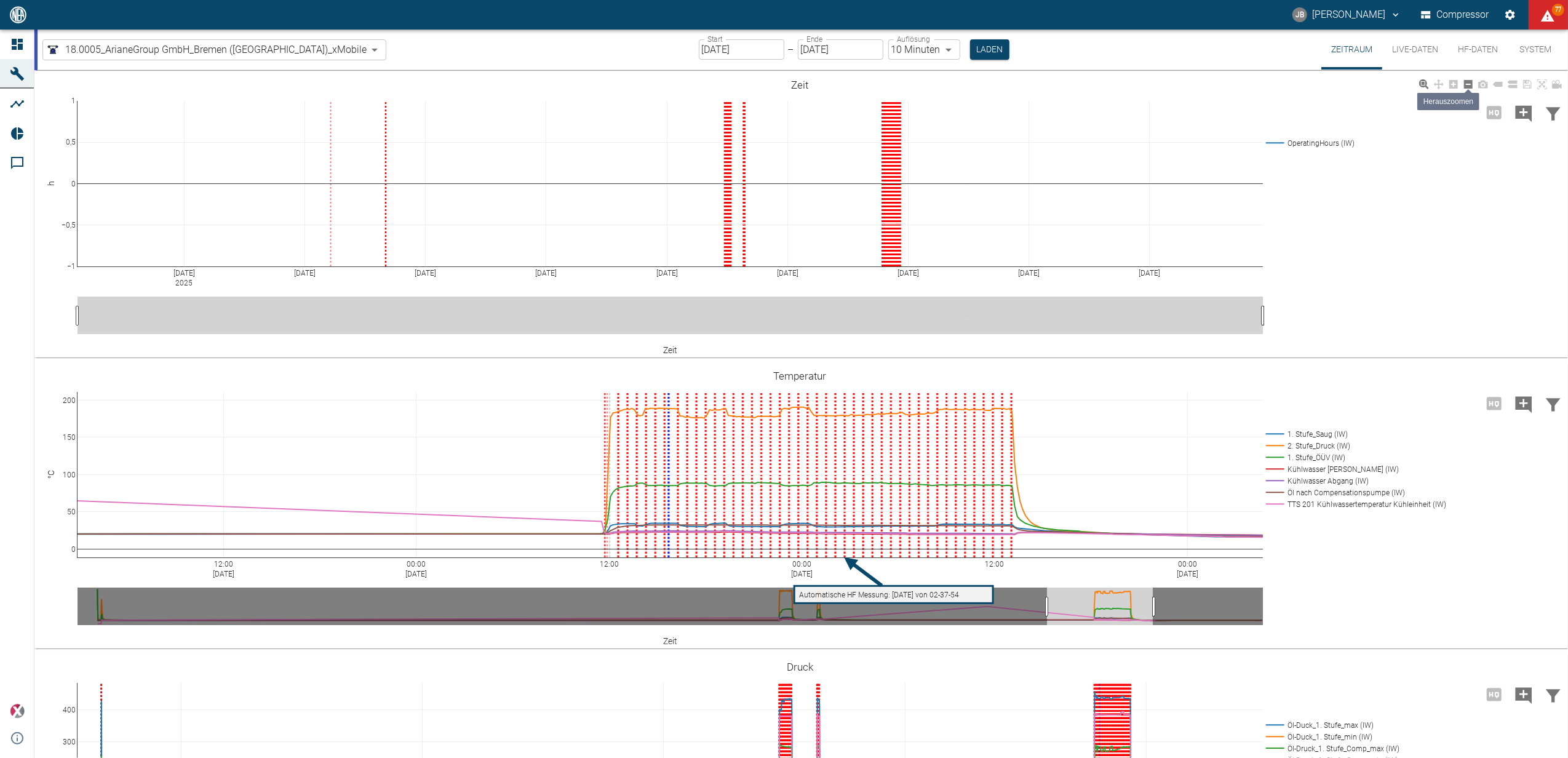
click at [1462, 86] on link at bounding box center [1468, 84] width 15 height 14
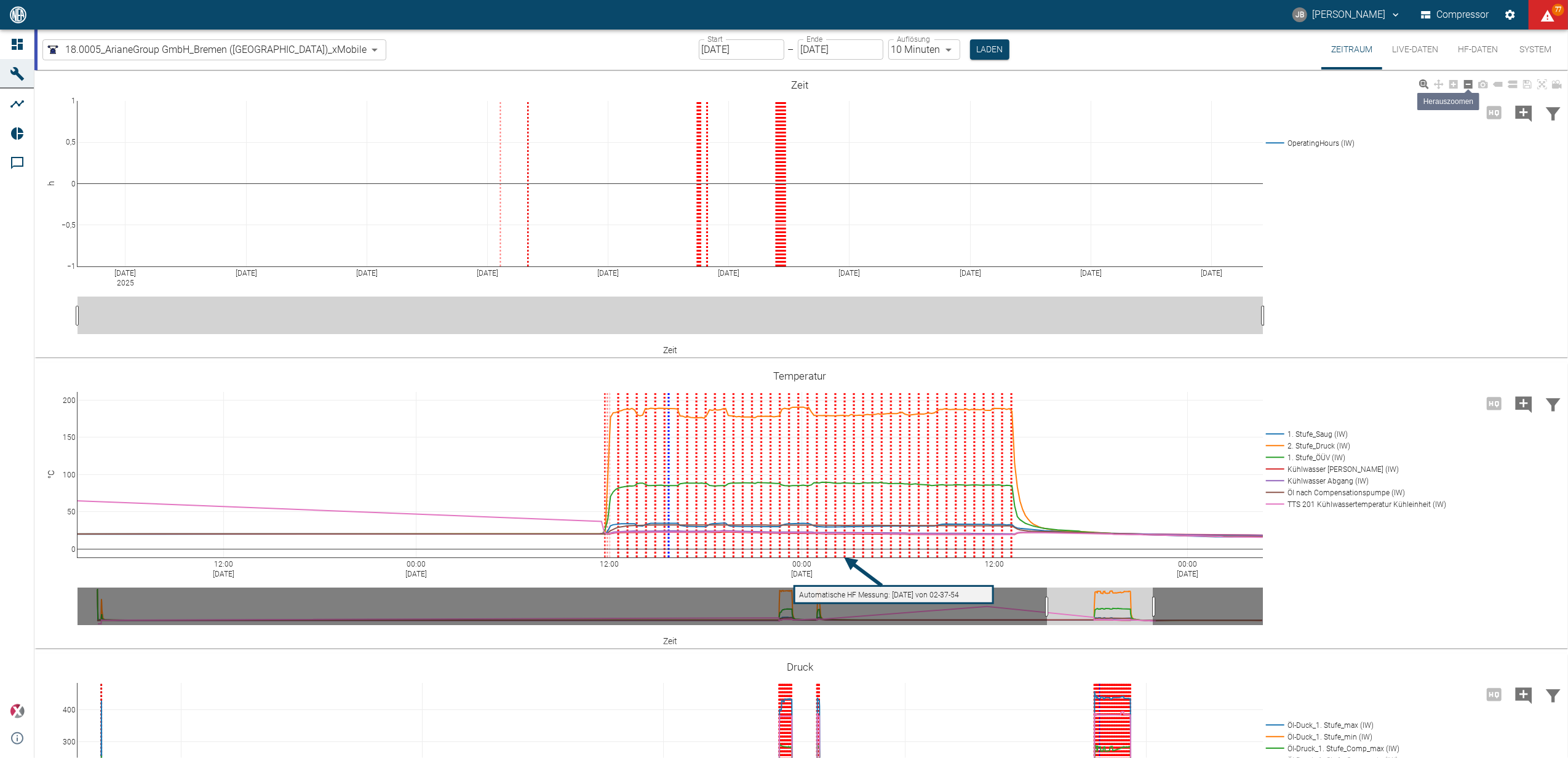
click at [1465, 86] on icon at bounding box center [1468, 84] width 9 height 9
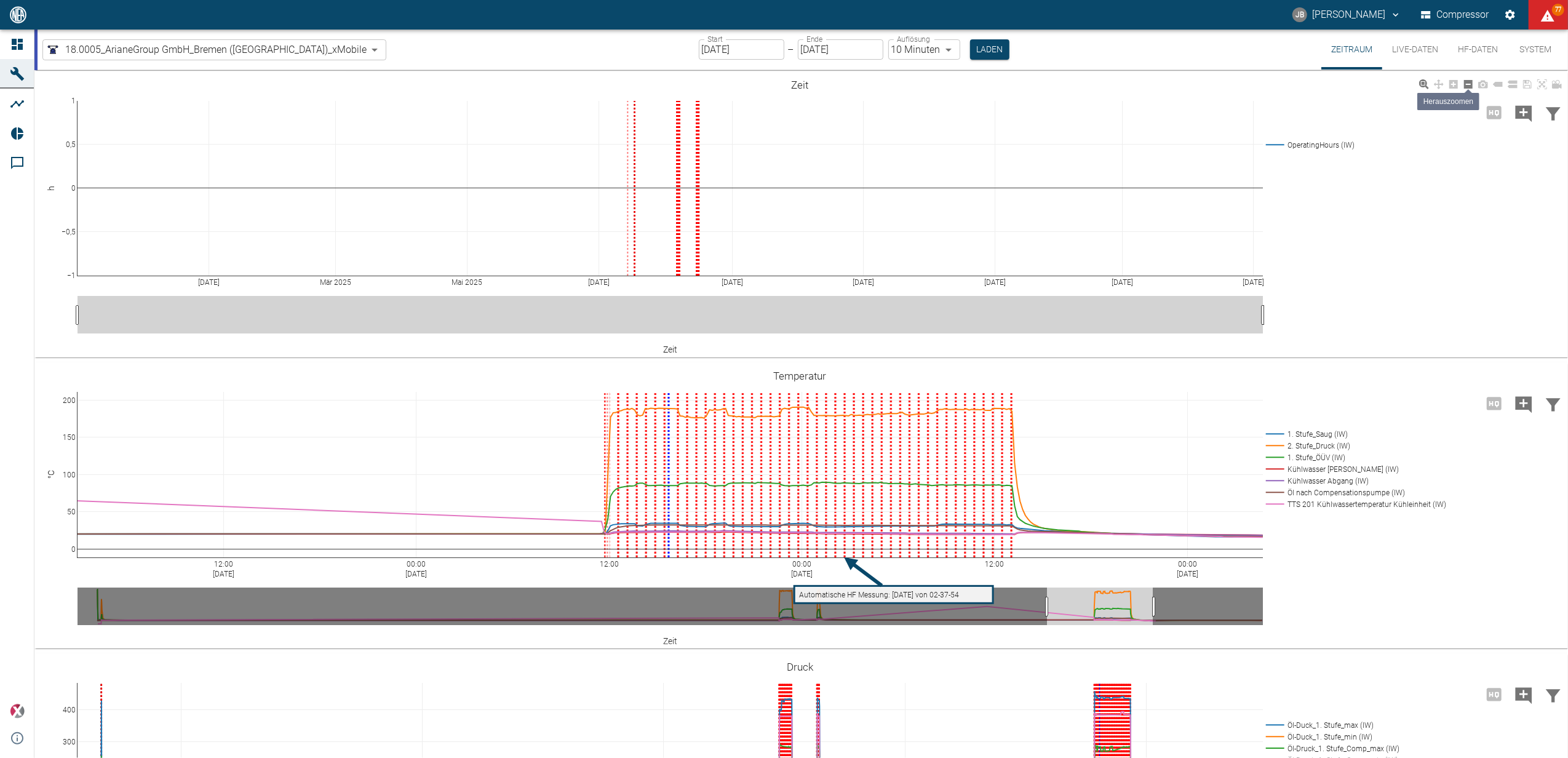
click at [1465, 86] on icon at bounding box center [1468, 84] width 9 height 9
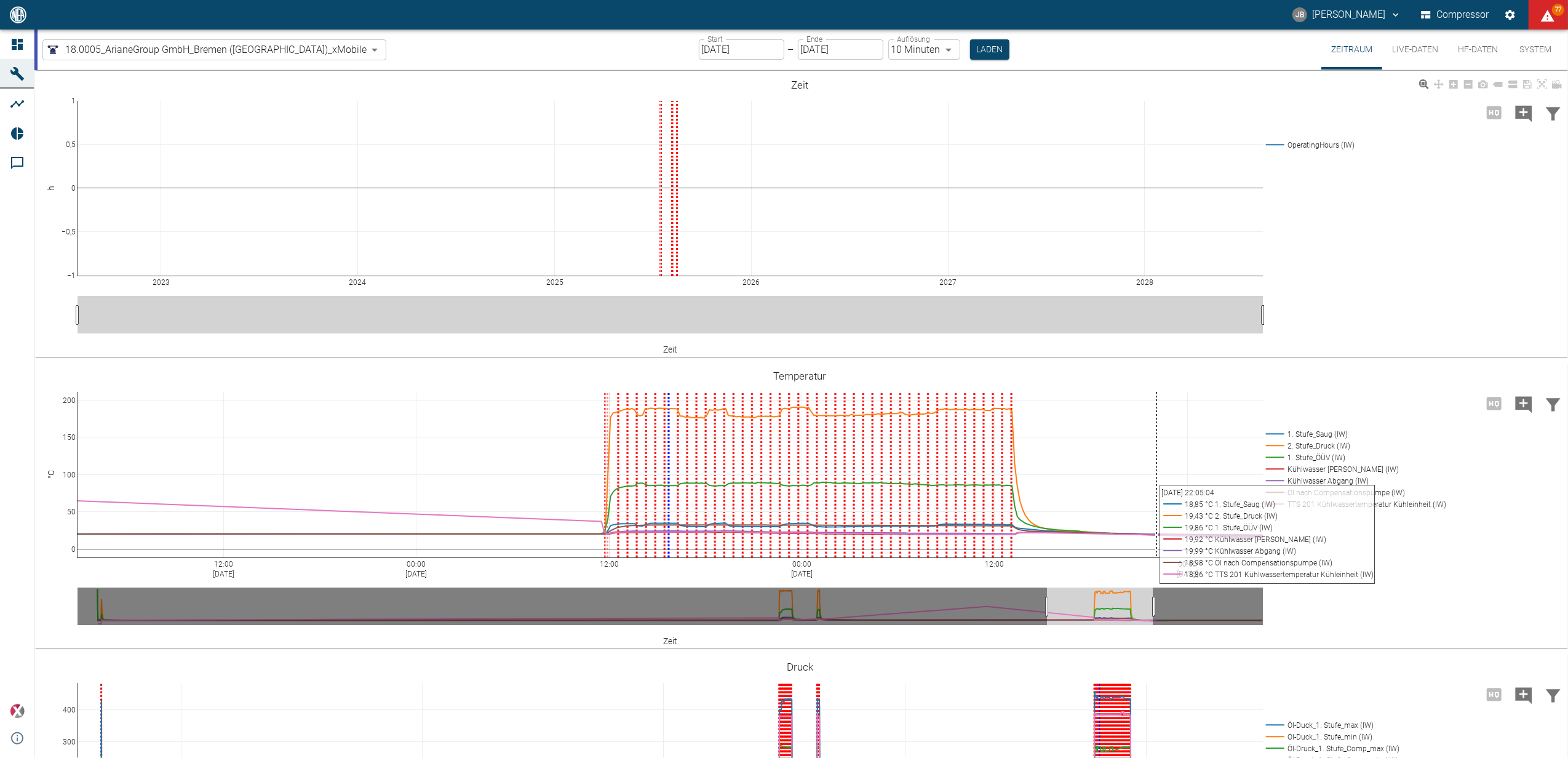
click at [1495, 273] on div "2023 2024 2025 2026 2027 2028 −1 −0,5 0 0,5 1 OperatingHours (IW) Zeit h Zeit" at bounding box center [800, 214] width 1531 height 277
click at [1470, 83] on icon at bounding box center [1468, 84] width 9 height 9
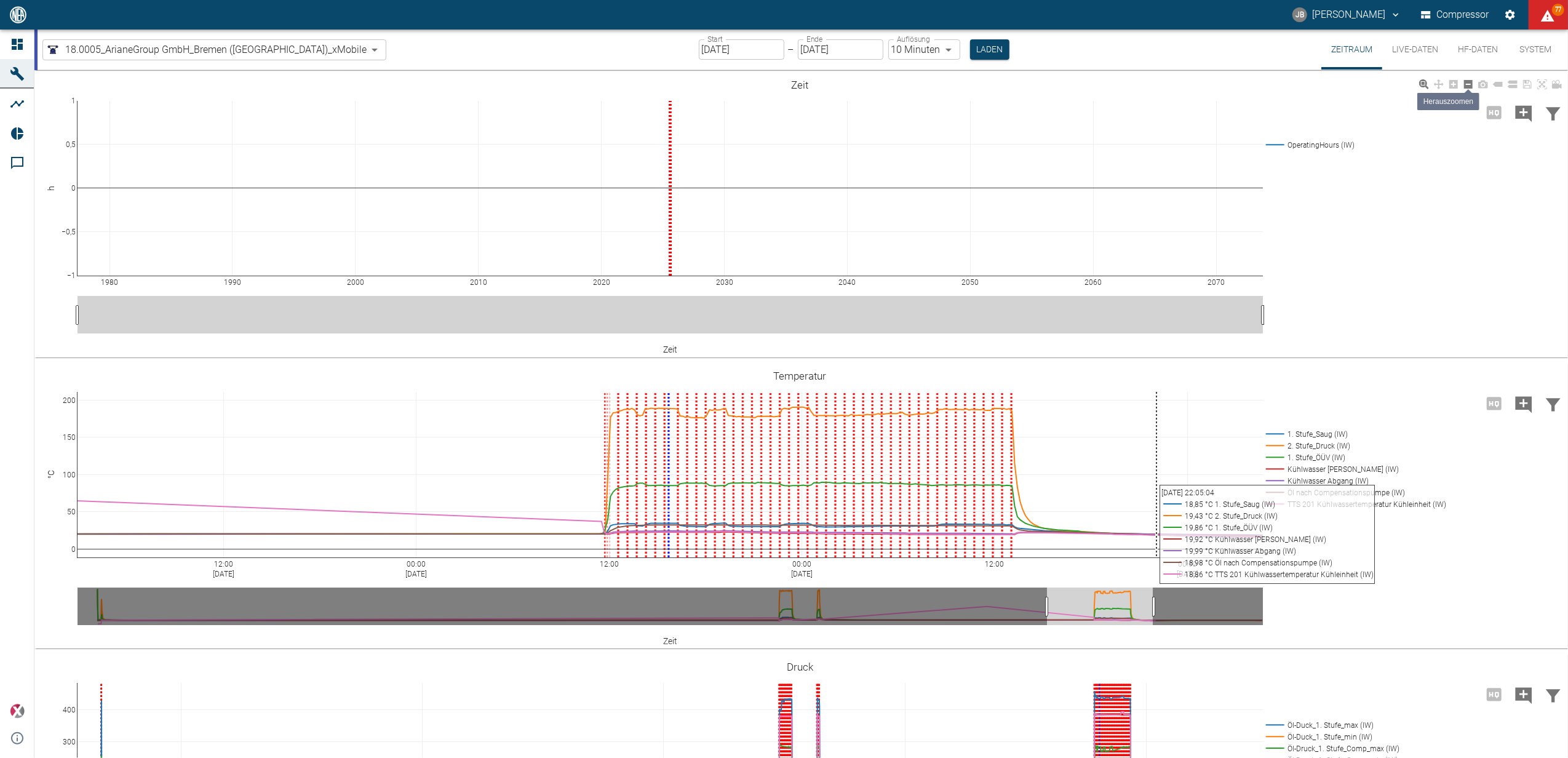
click at [1470, 83] on icon at bounding box center [1468, 84] width 9 height 9
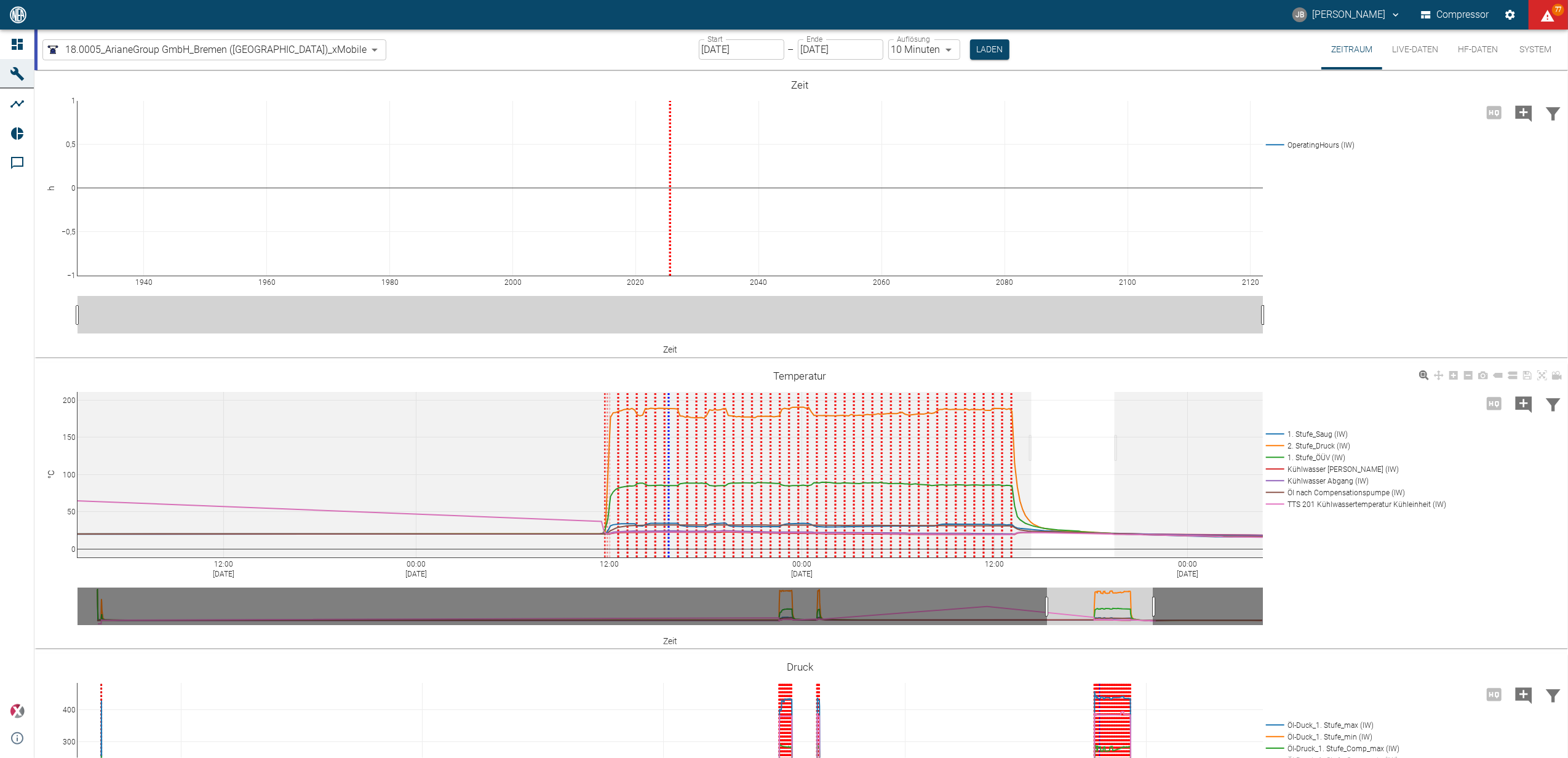
drag, startPoint x: 1115, startPoint y: 448, endPoint x: 971, endPoint y: 471, distance: 145.8
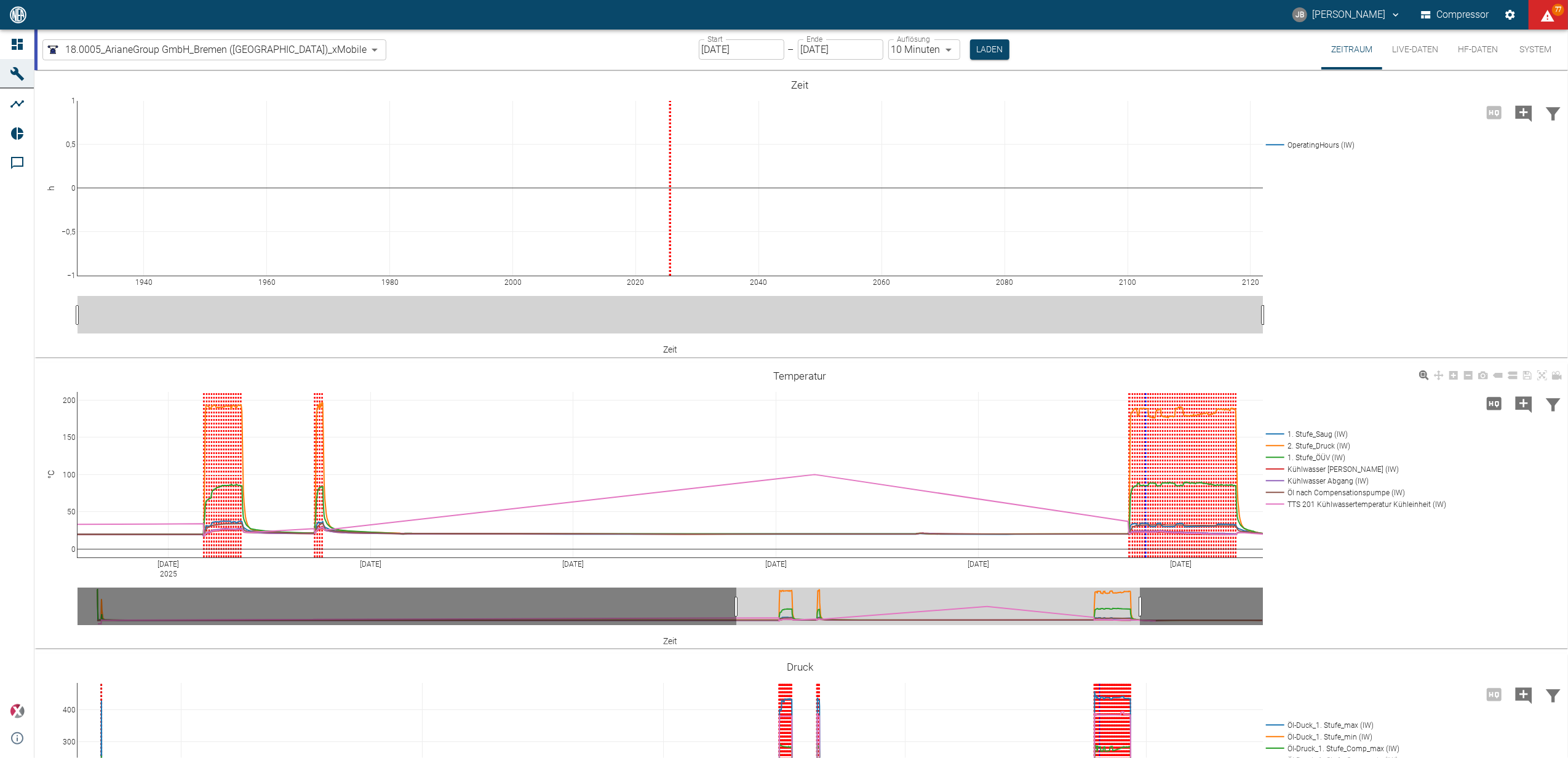
drag, startPoint x: 1123, startPoint y: 609, endPoint x: 724, endPoint y: 613, distance: 399.0
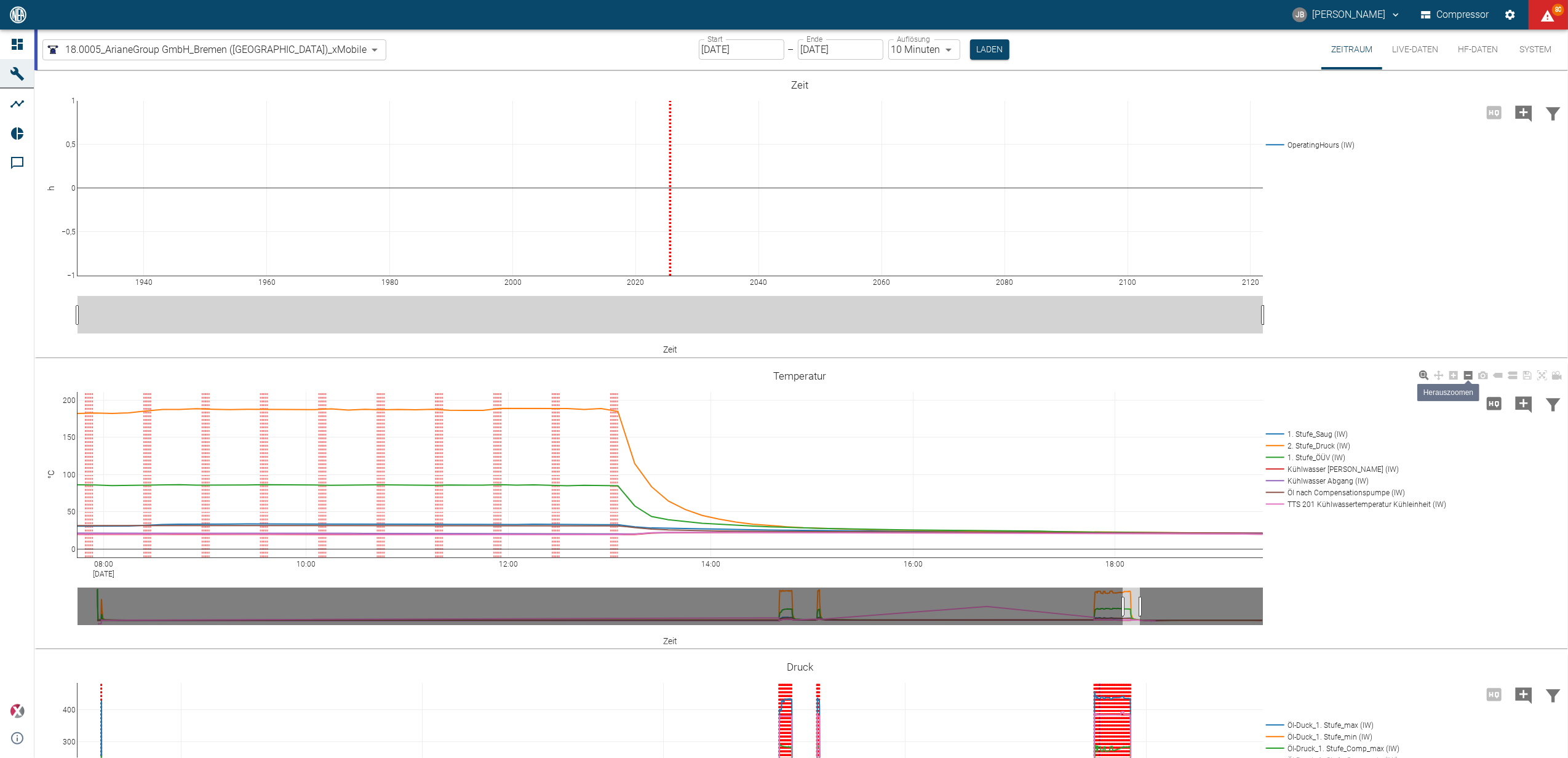
click at [1466, 377] on icon at bounding box center [1468, 375] width 9 height 9
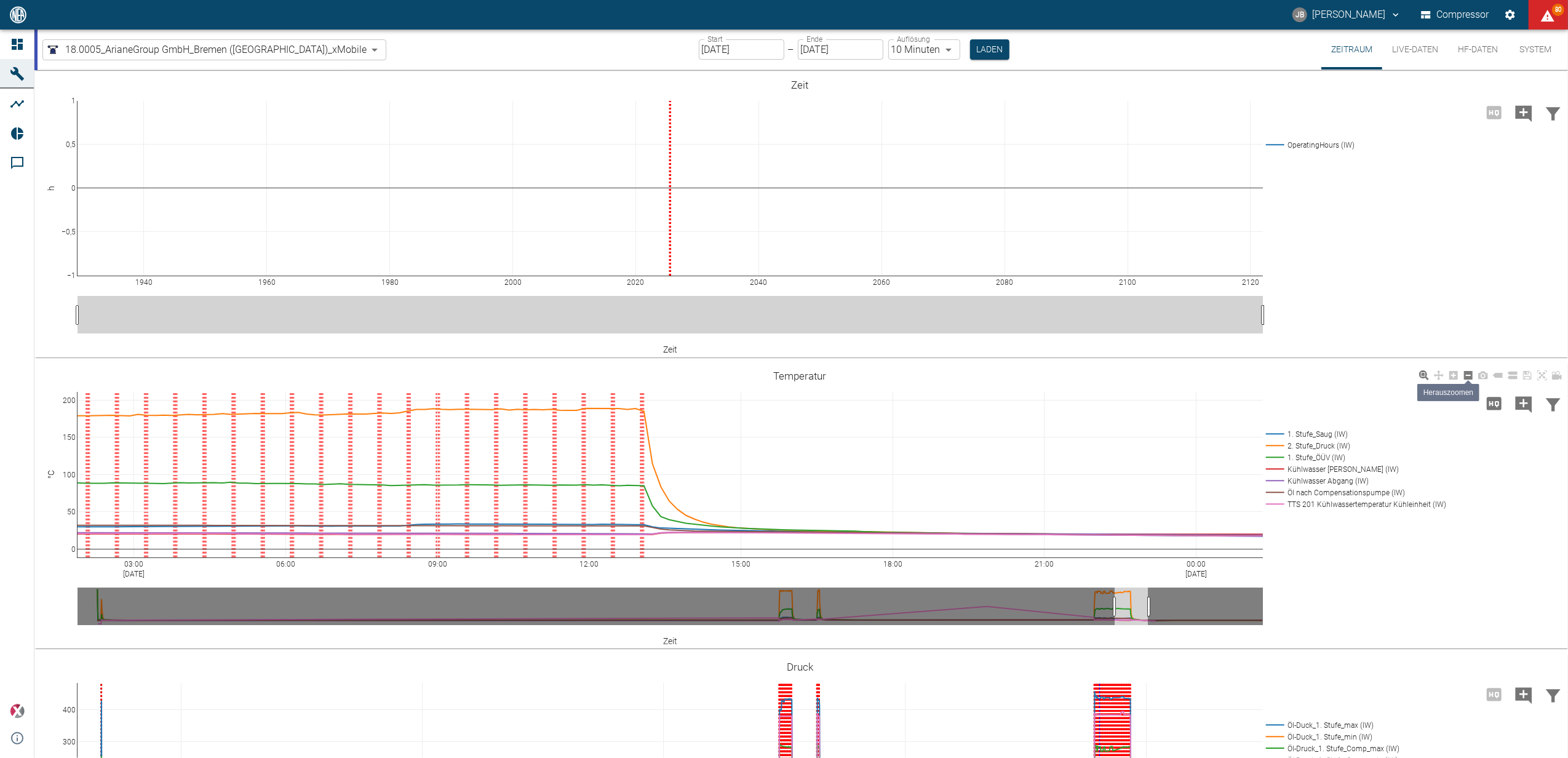
click at [1466, 377] on icon at bounding box center [1468, 375] width 9 height 9
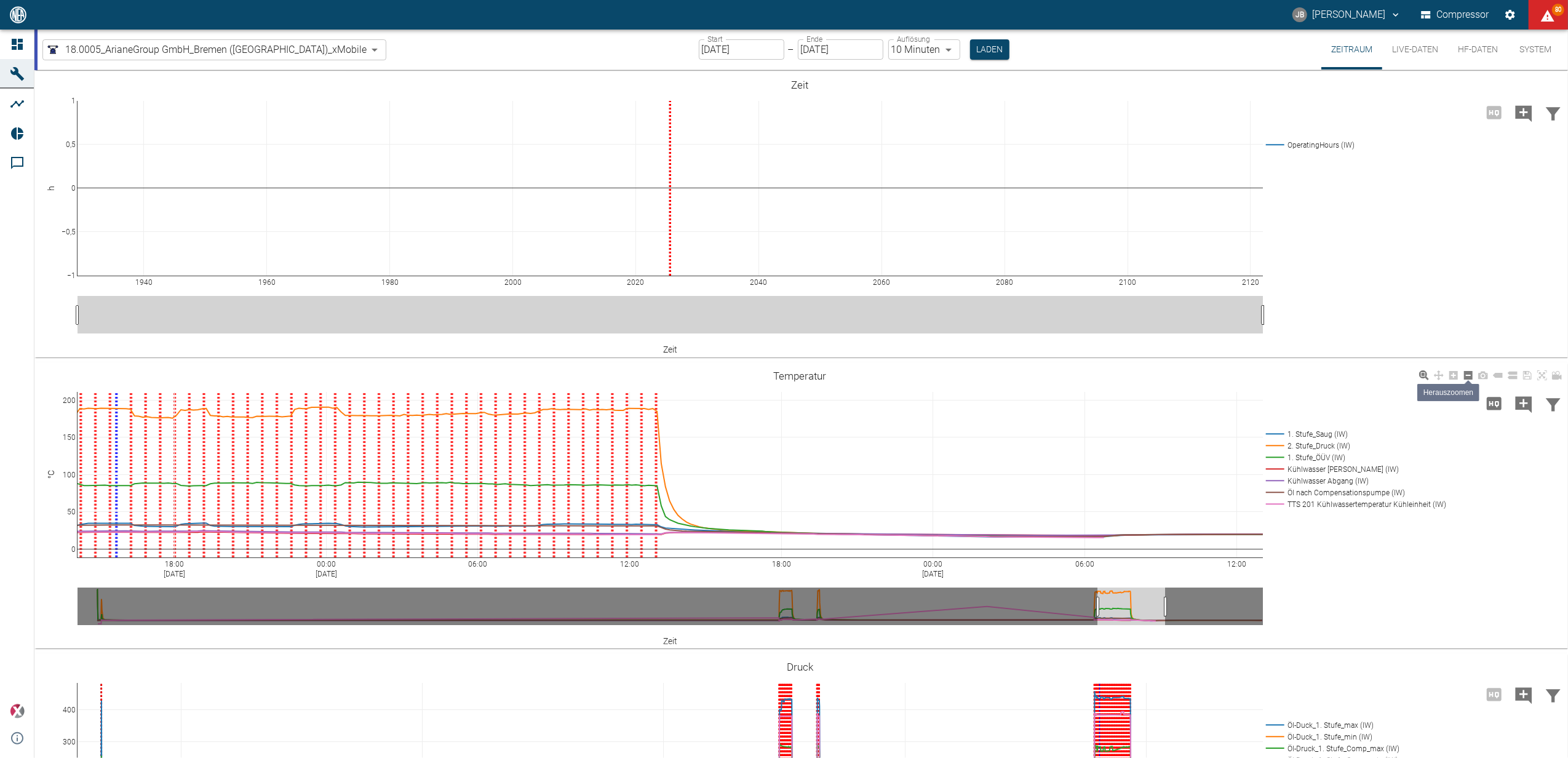
click at [1466, 377] on icon at bounding box center [1468, 375] width 9 height 9
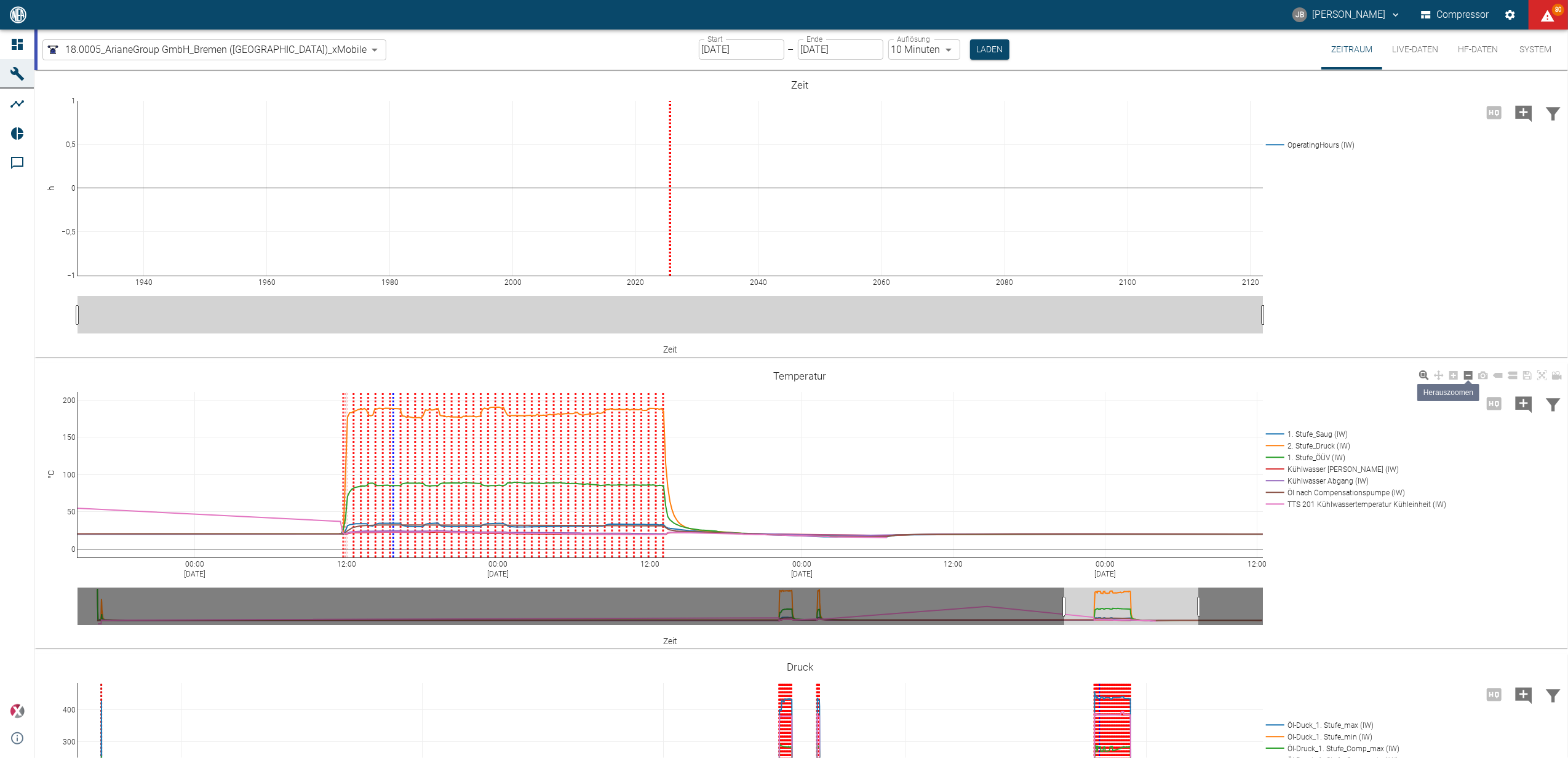
click at [1466, 377] on icon at bounding box center [1468, 375] width 9 height 9
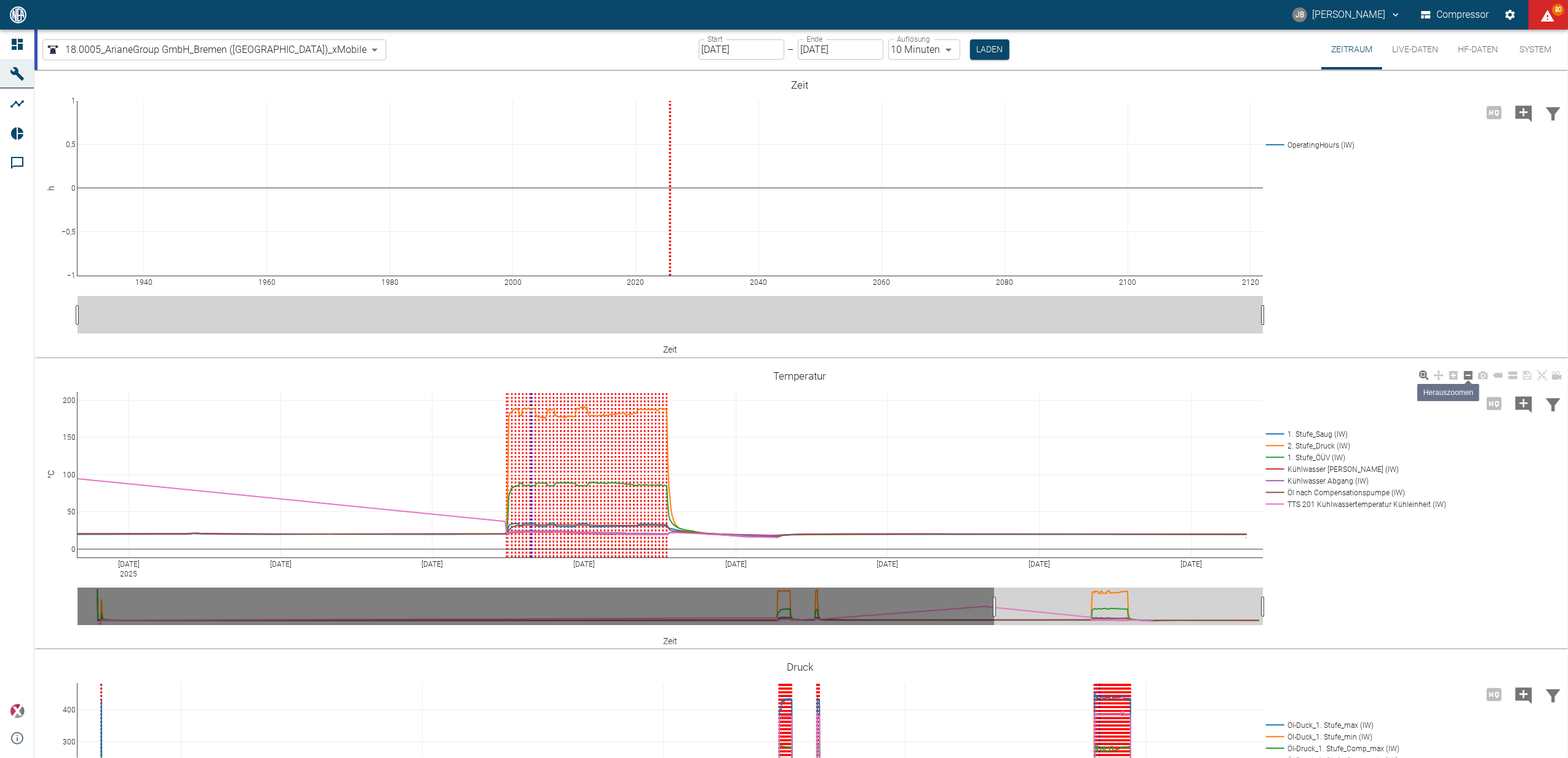
click at [1466, 377] on icon at bounding box center [1468, 375] width 9 height 9
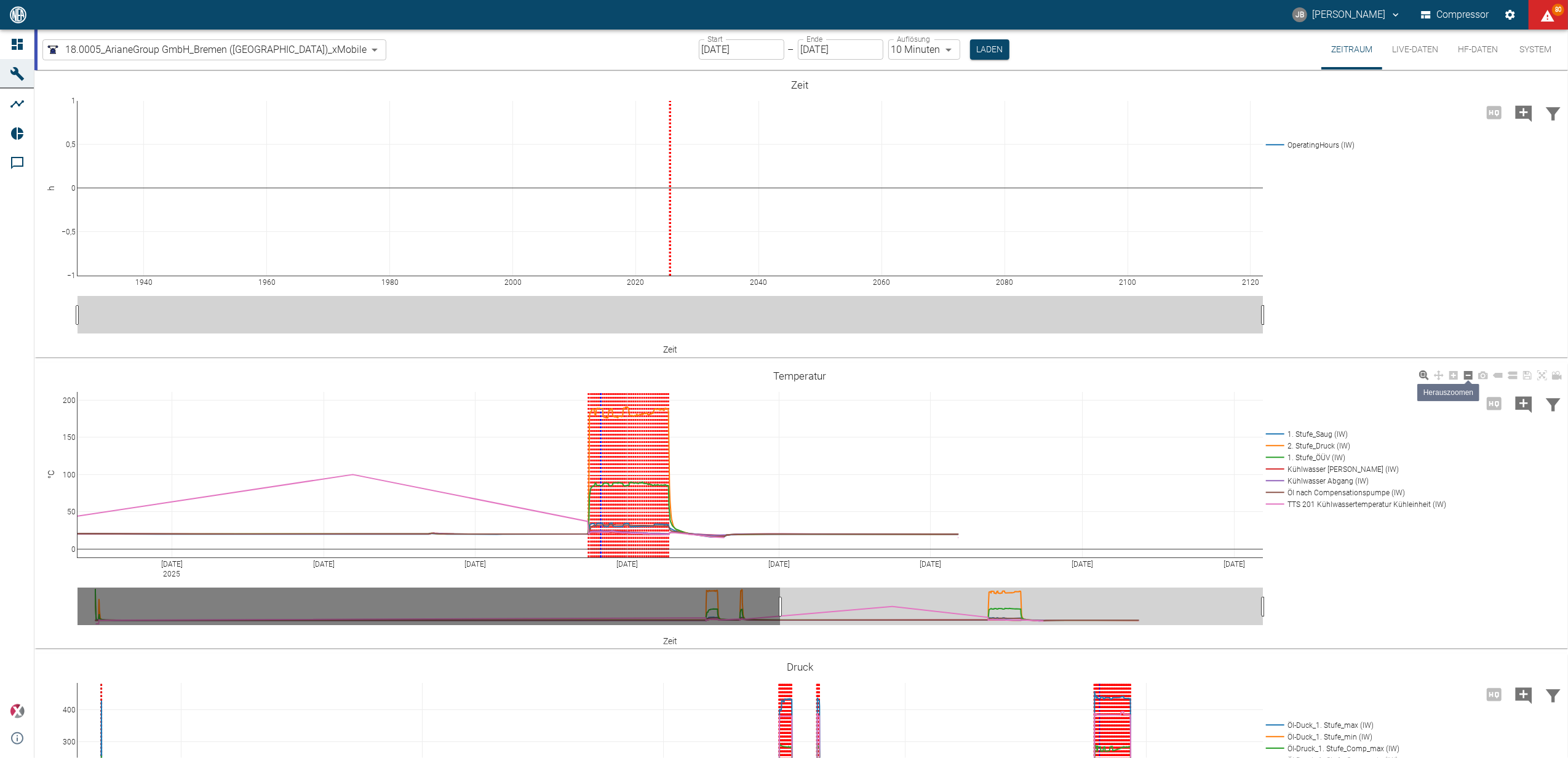
click at [1466, 377] on icon at bounding box center [1468, 375] width 9 height 9
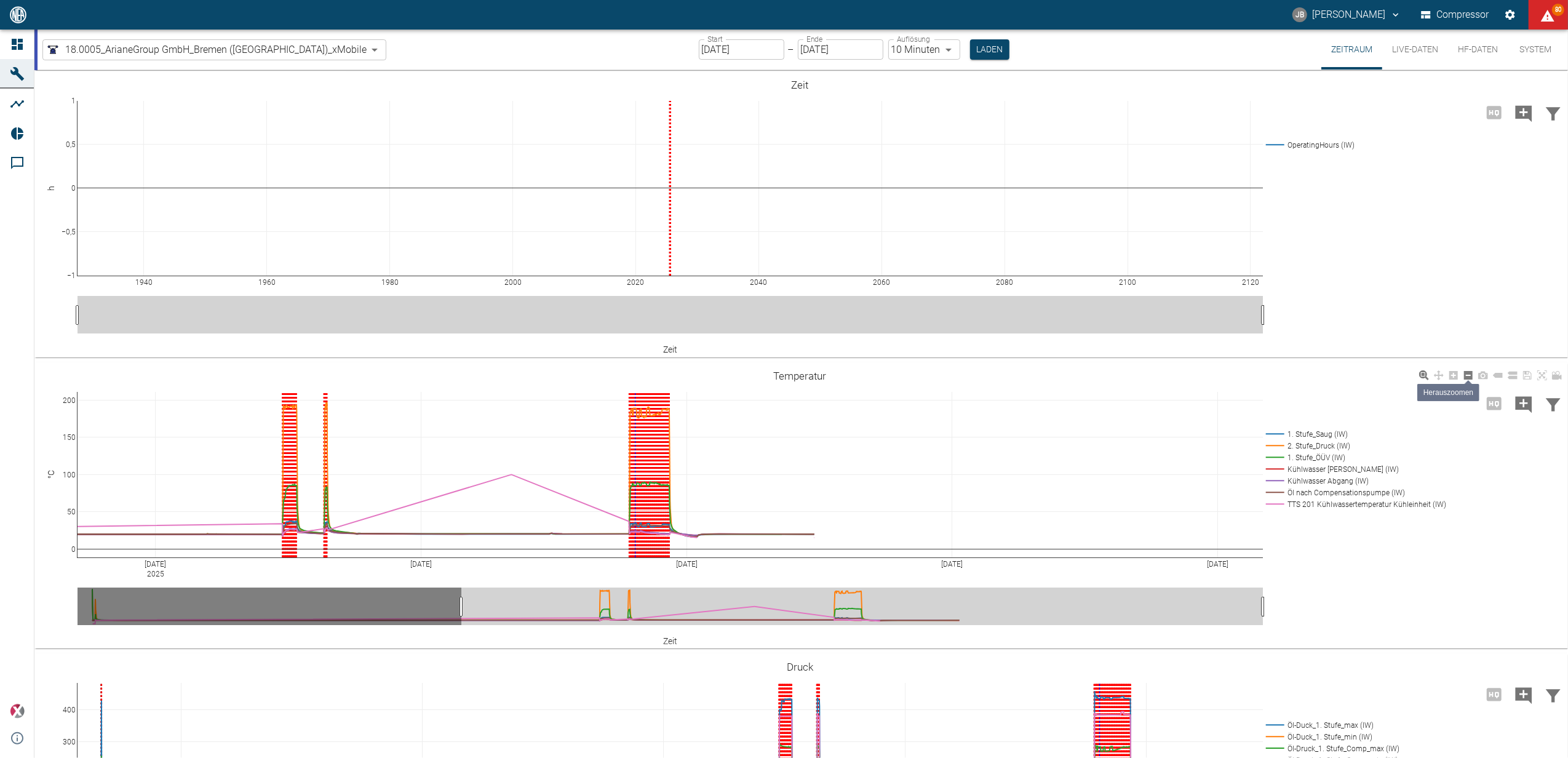
click at [1466, 377] on icon at bounding box center [1468, 375] width 9 height 9
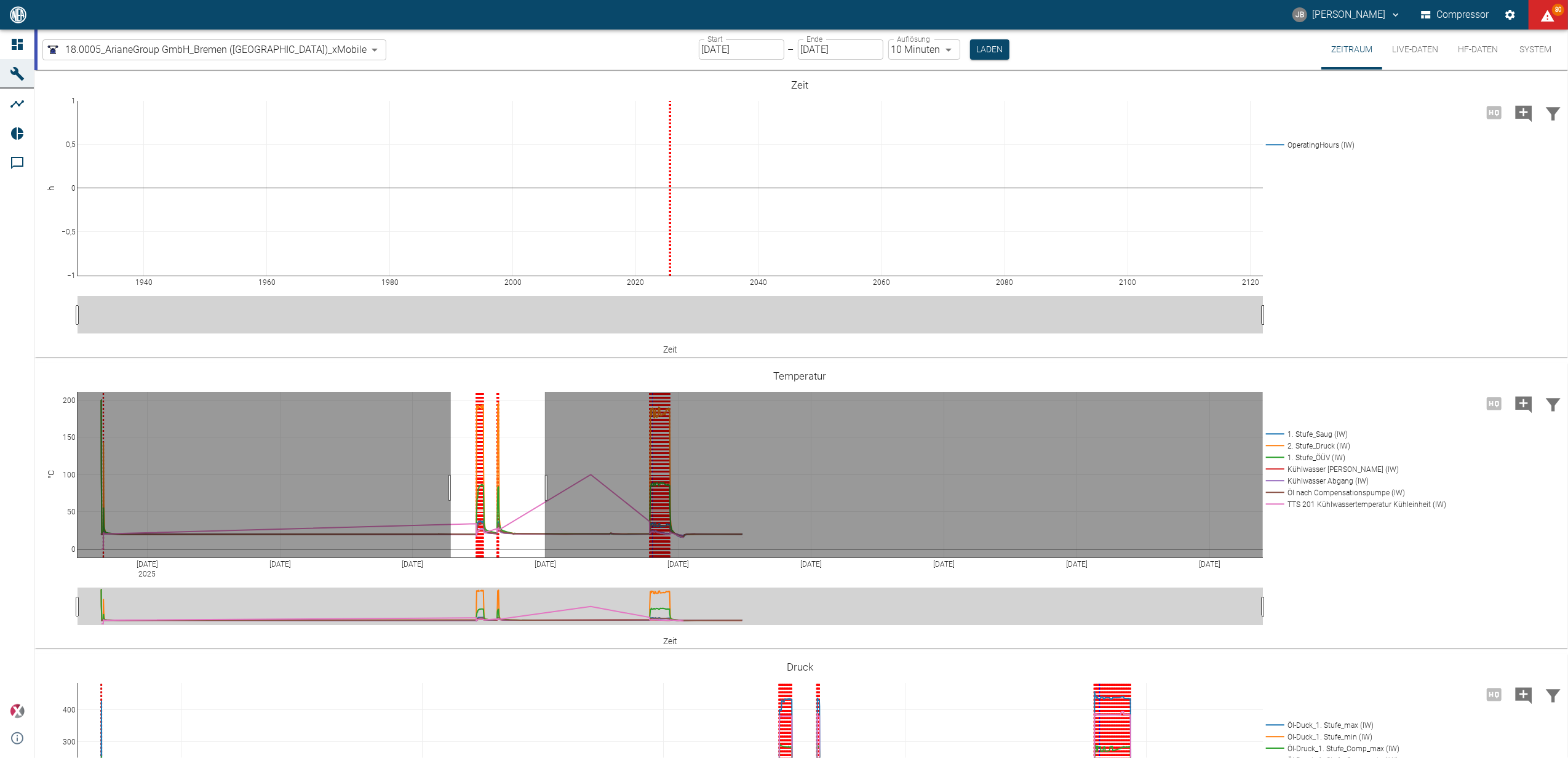
drag, startPoint x: 451, startPoint y: 488, endPoint x: 545, endPoint y: 490, distance: 94.0
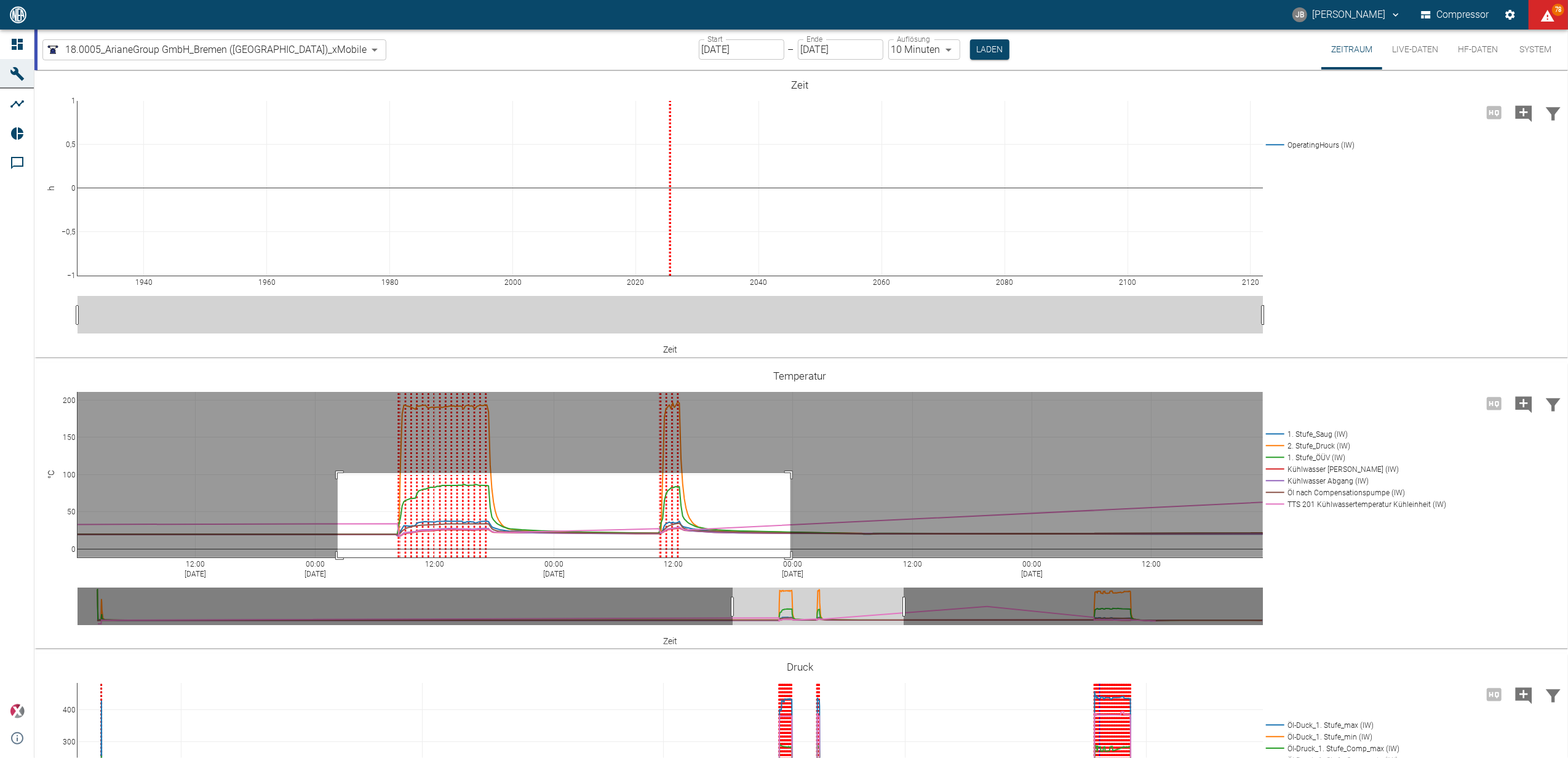
drag, startPoint x: 338, startPoint y: 473, endPoint x: 790, endPoint y: 587, distance: 466.2
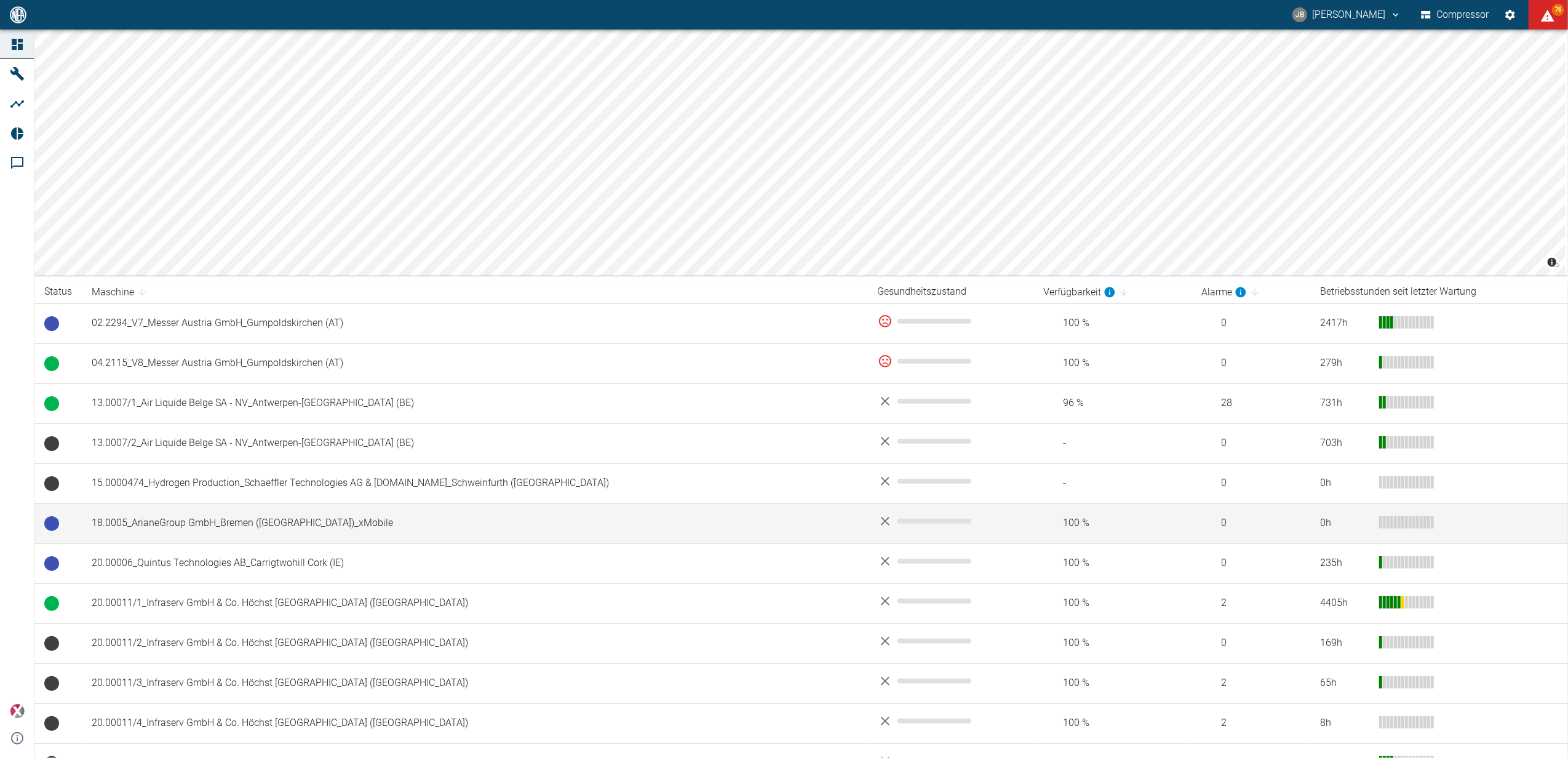
click at [210, 517] on td "18.0005_ArianeGroup GmbH_Bremen ([GEOGRAPHIC_DATA])_xMobile" at bounding box center [475, 523] width 786 height 40
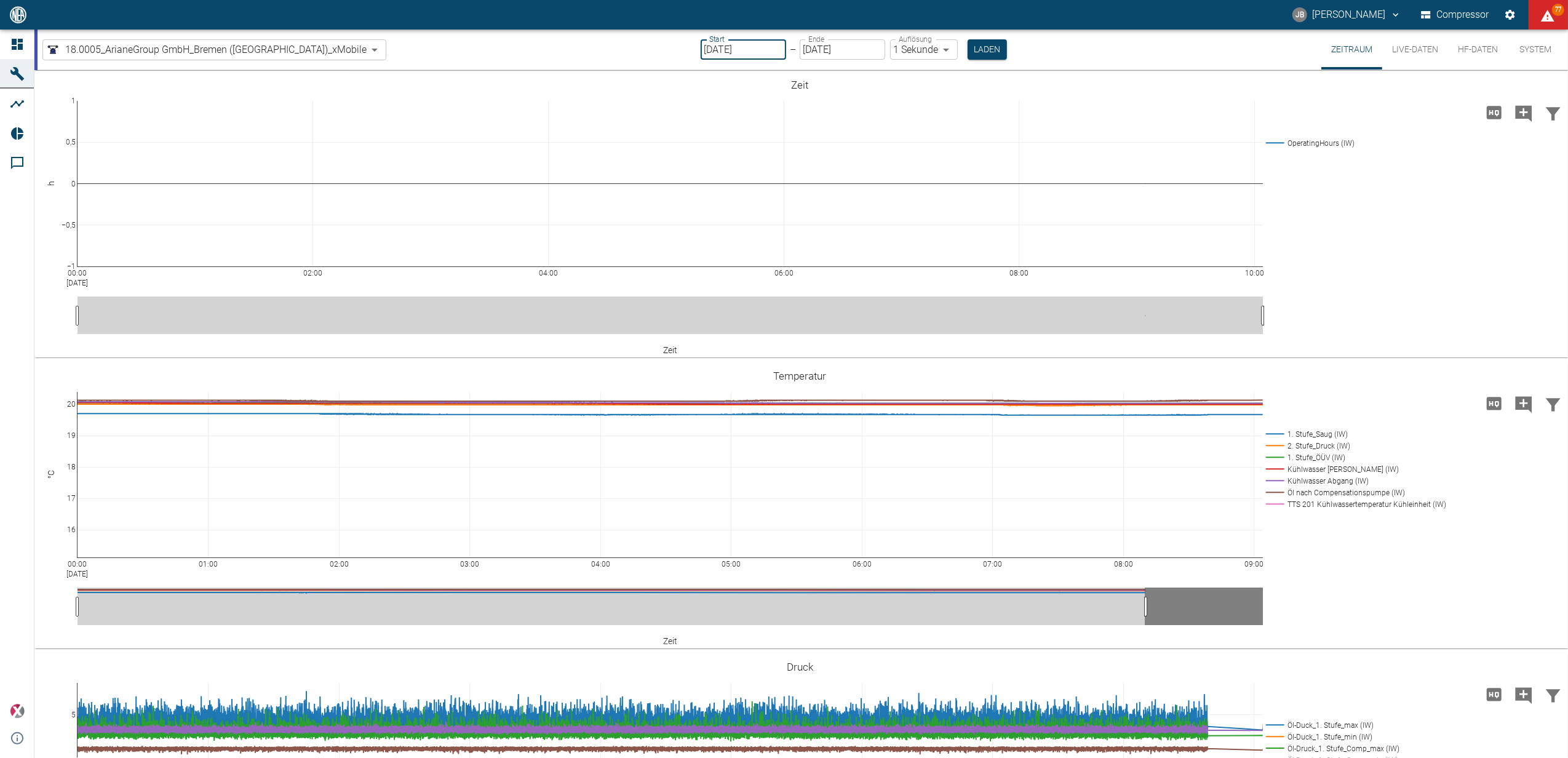
click at [719, 45] on input "[DATE]" at bounding box center [743, 50] width 85 height 20
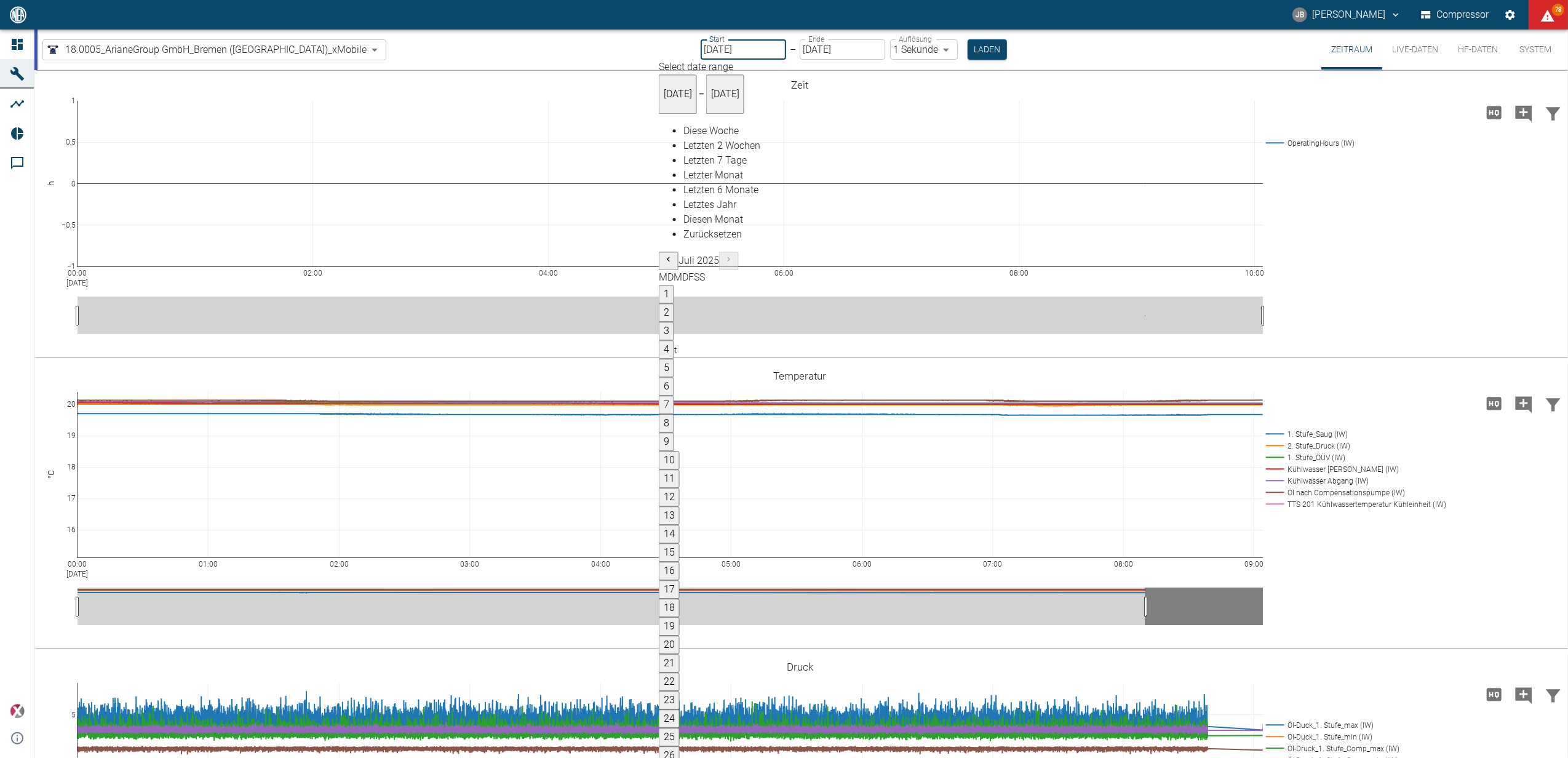
click at [702, 182] on span "Letzter Monat" at bounding box center [713, 176] width 59 height 12
type input "01.07.2025"
type input "31.07.2025"
type input "10min"
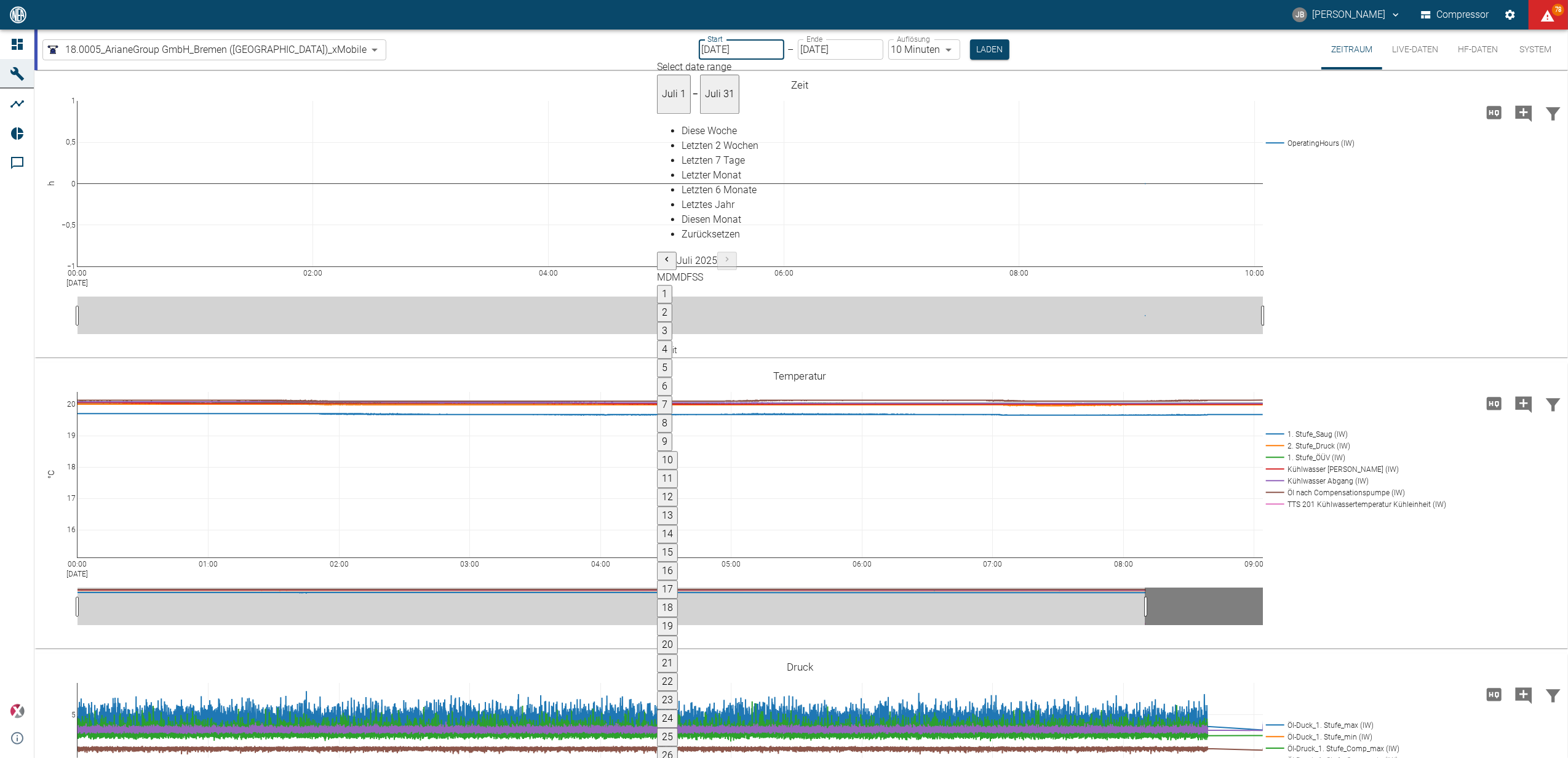
type input "[DATE]"
type input "DD.MM.YYYY"
type input "1sec"
click at [680, 581] on button "17" at bounding box center [669, 590] width 21 height 19
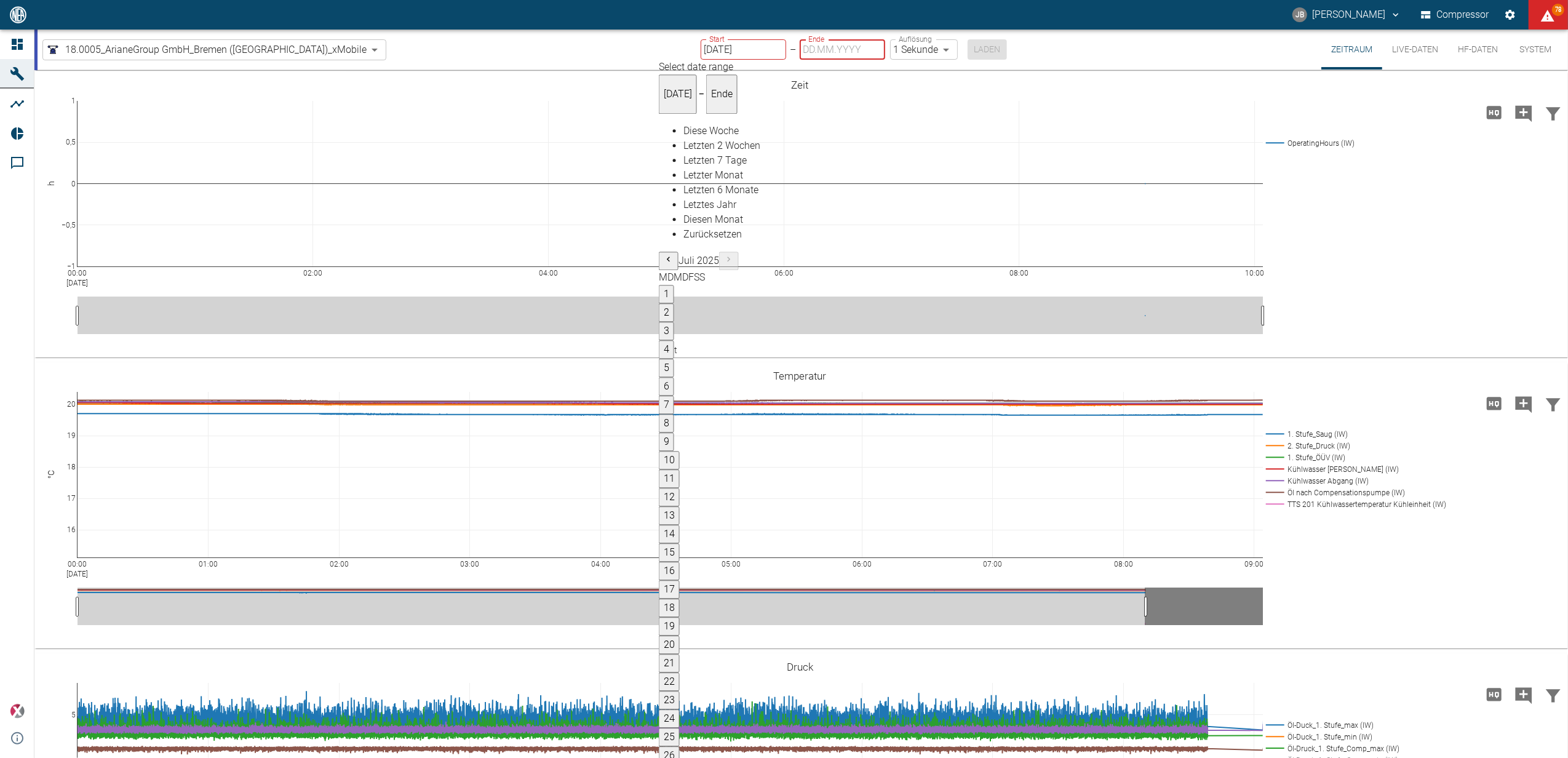
type input "[DATE]"
type input "10min"
type input "[DATE]"
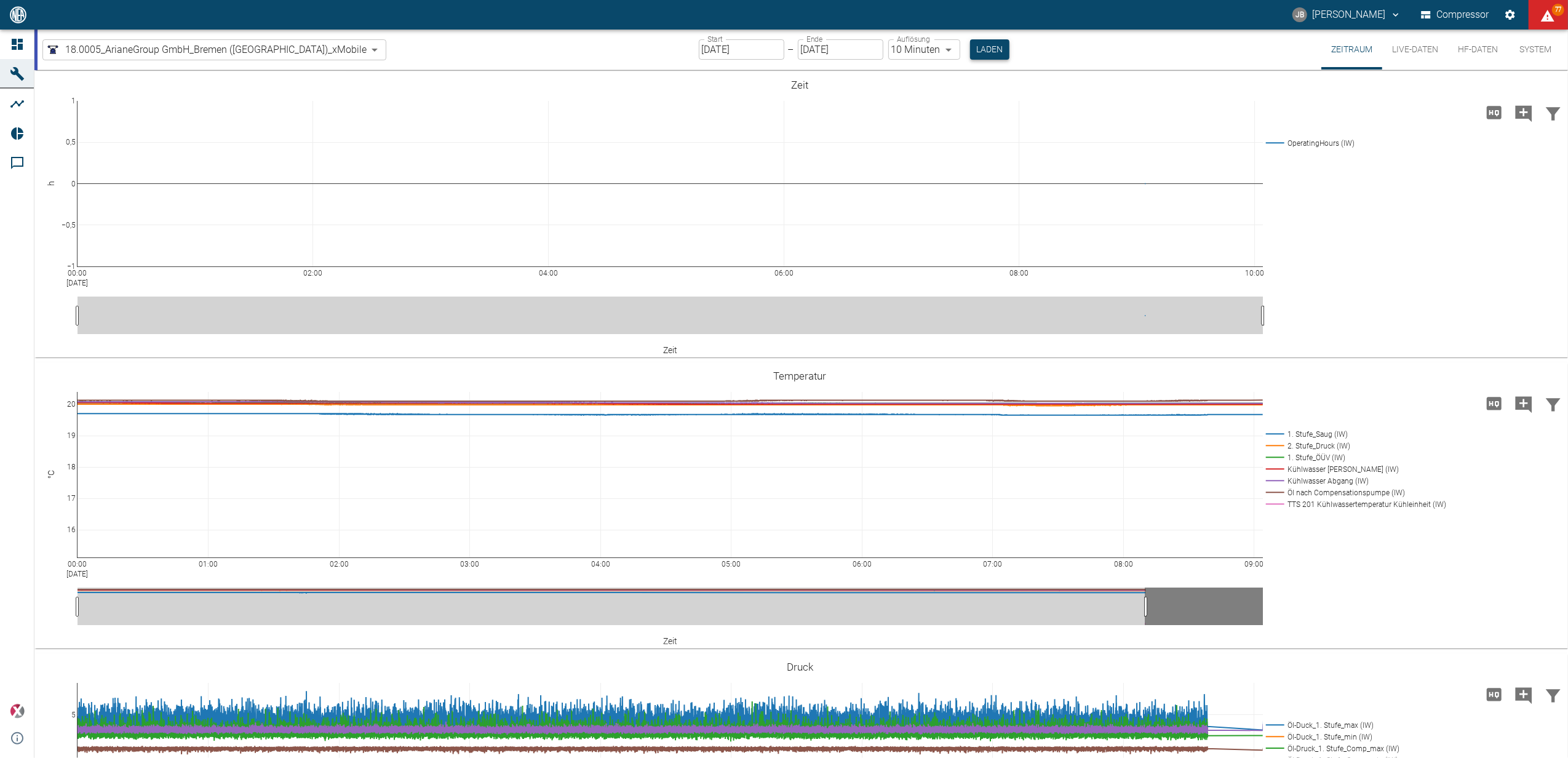
click at [970, 48] on button "Laden" at bounding box center [990, 50] width 40 height 20
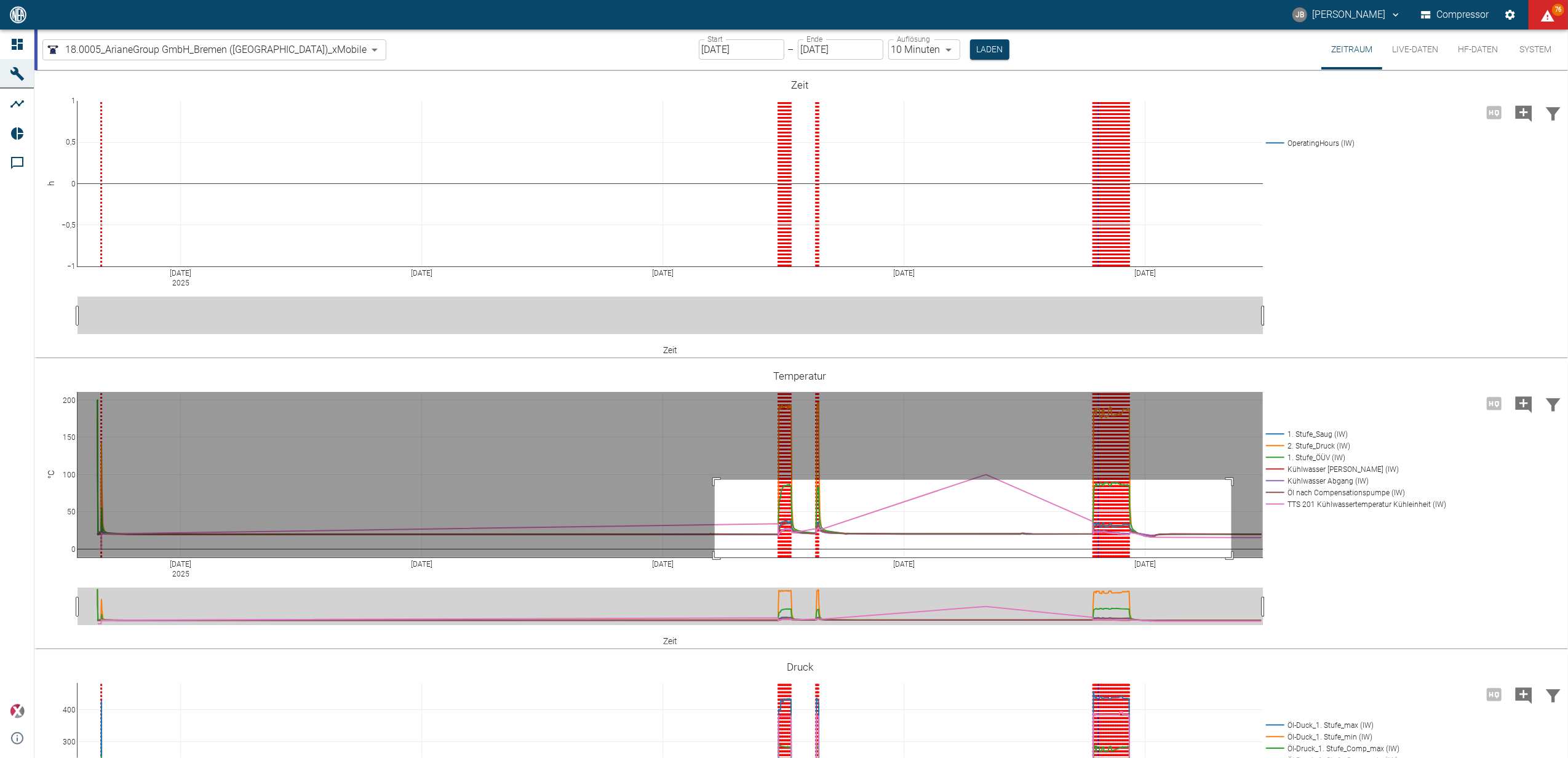
drag, startPoint x: 715, startPoint y: 480, endPoint x: 1232, endPoint y: 606, distance: 532.1
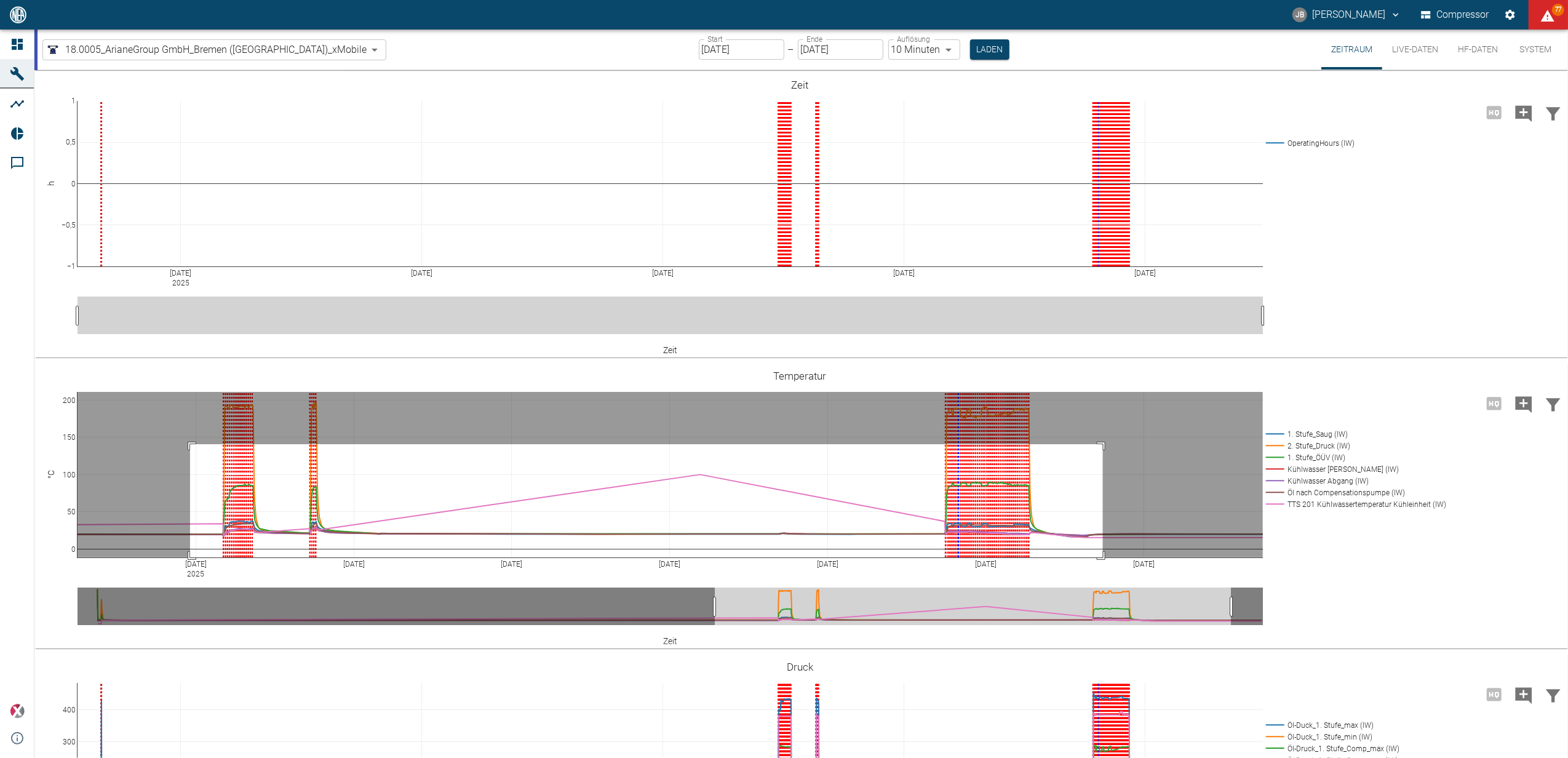
drag, startPoint x: 190, startPoint y: 444, endPoint x: 1103, endPoint y: 579, distance: 922.9
